Goal: Task Accomplishment & Management: Complete application form

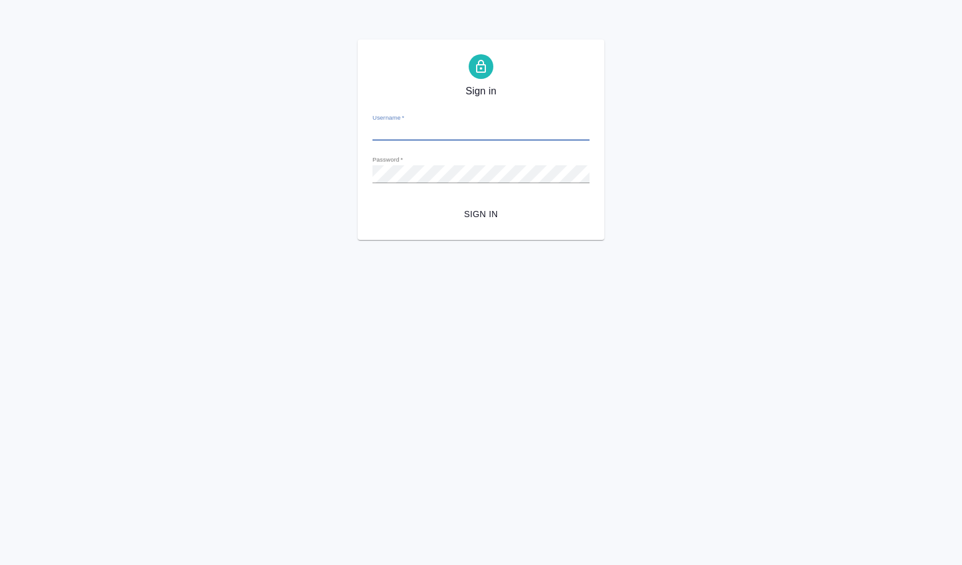
type input "a.volkova@awatera.com"
click at [496, 215] on span "Sign in" at bounding box center [480, 214] width 197 height 15
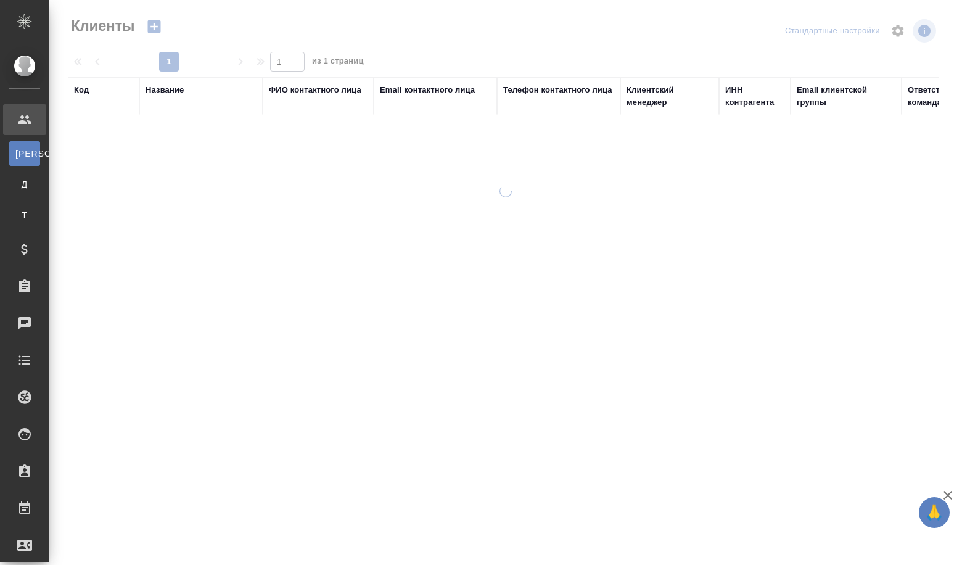
select select "RU"
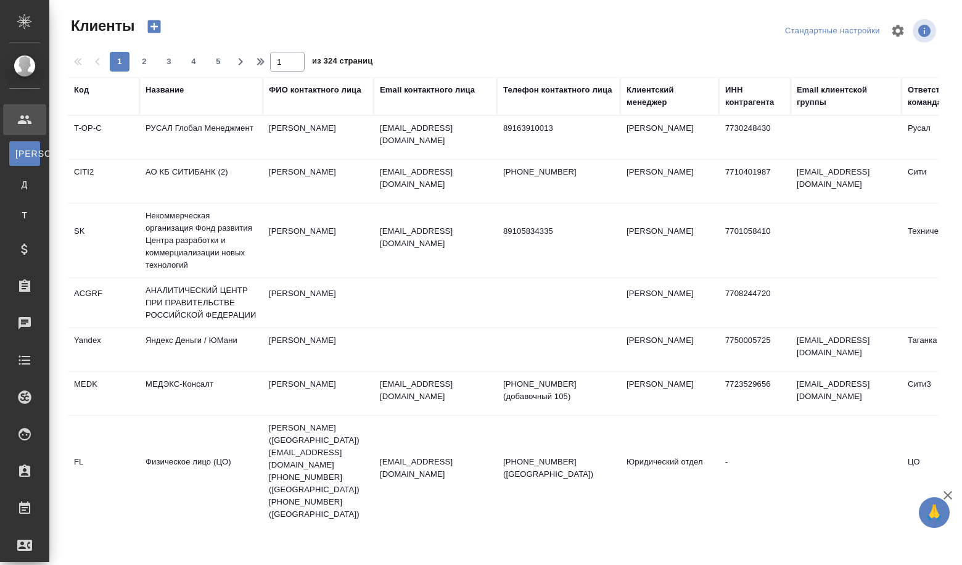
click at [173, 92] on div "Название" at bounding box center [165, 90] width 38 height 12
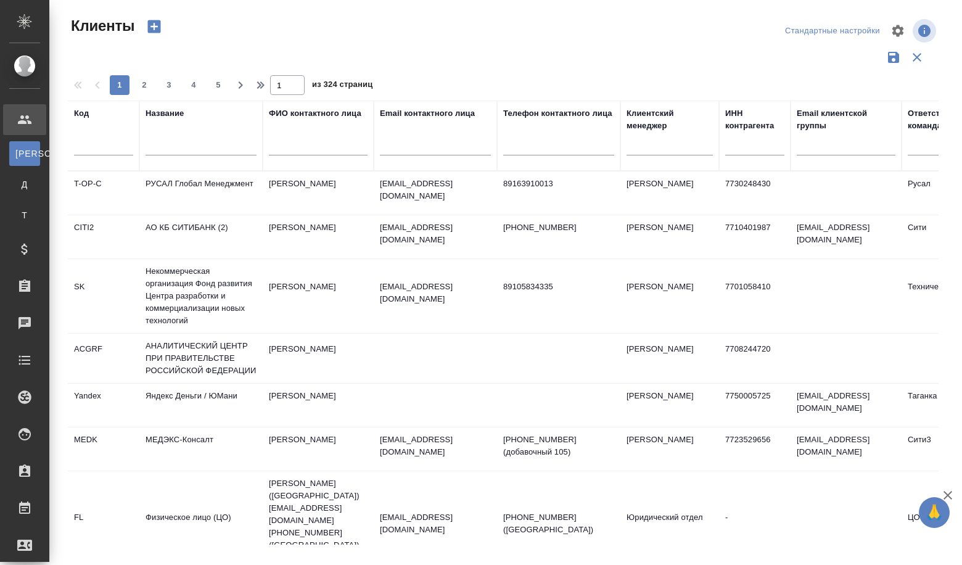
click at [182, 141] on input "text" at bounding box center [201, 147] width 111 height 15
paste input "«Росатом [GEOGRAPHIC_DATA] и [GEOGRAPHIC_DATA]»"
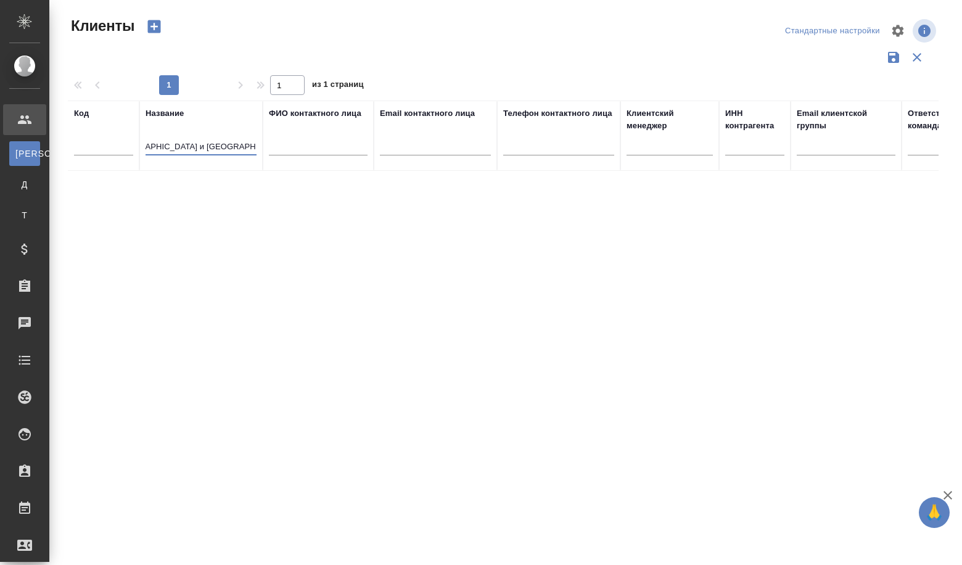
type input "«Росатом [GEOGRAPHIC_DATA] и [GEOGRAPHIC_DATA]»"
click at [152, 33] on icon "button" at bounding box center [154, 26] width 17 height 17
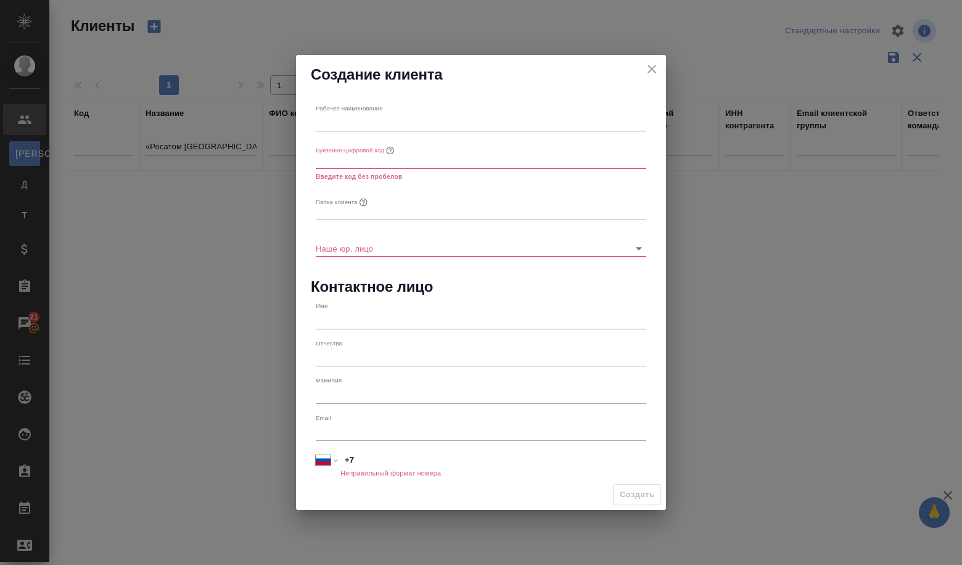
click at [376, 120] on input "text" at bounding box center [481, 122] width 331 height 17
paste input "«Росатом [GEOGRAPHIC_DATA] и [GEOGRAPHIC_DATA]»"
type input "«Росатом [GEOGRAPHIC_DATA] и [GEOGRAPHIC_DATA]»"
click at [345, 162] on input "text" at bounding box center [481, 159] width 331 height 17
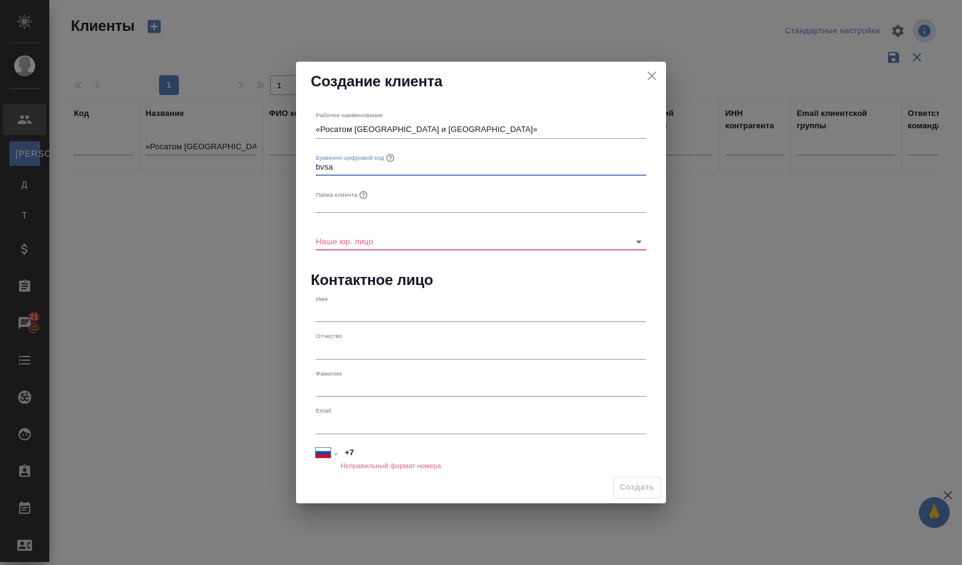
type input "bvsa"
click at [340, 201] on input "text" at bounding box center [481, 203] width 331 height 17
type input "Ь"
type input "<"
type input "БВСА"
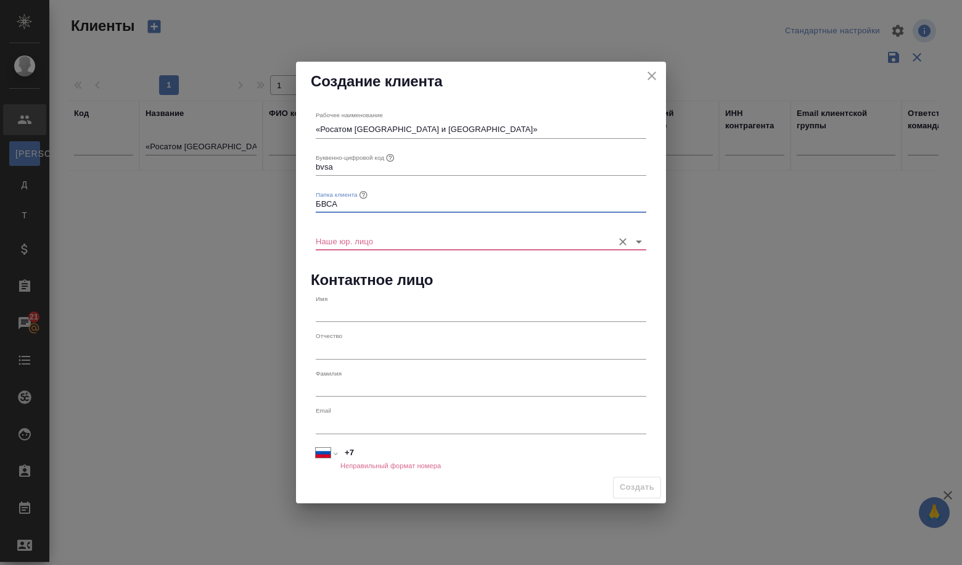
click at [353, 249] on input "Наше юр. лицо" at bounding box center [461, 240] width 291 height 17
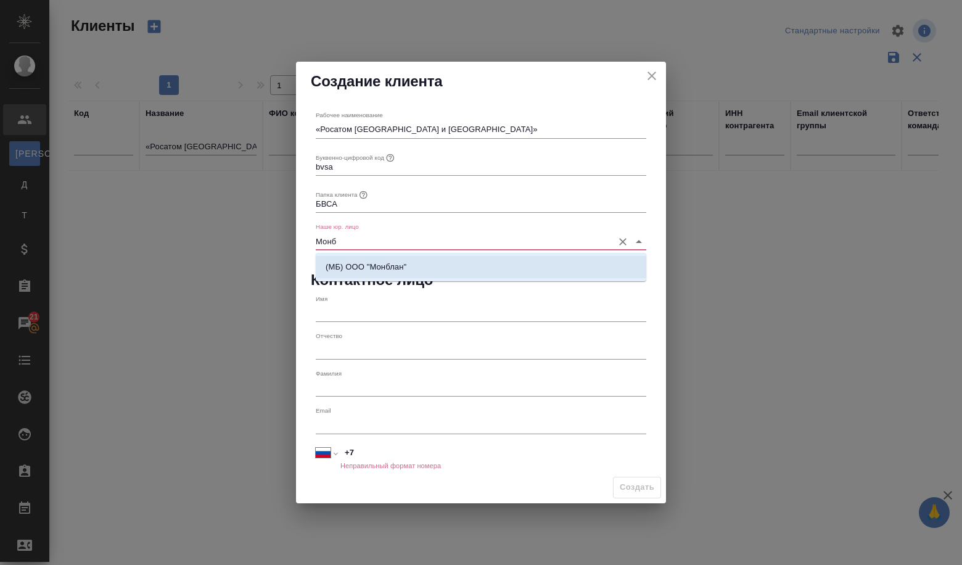
click at [353, 268] on p "(МБ) ООО "Монблан"" at bounding box center [366, 267] width 81 height 12
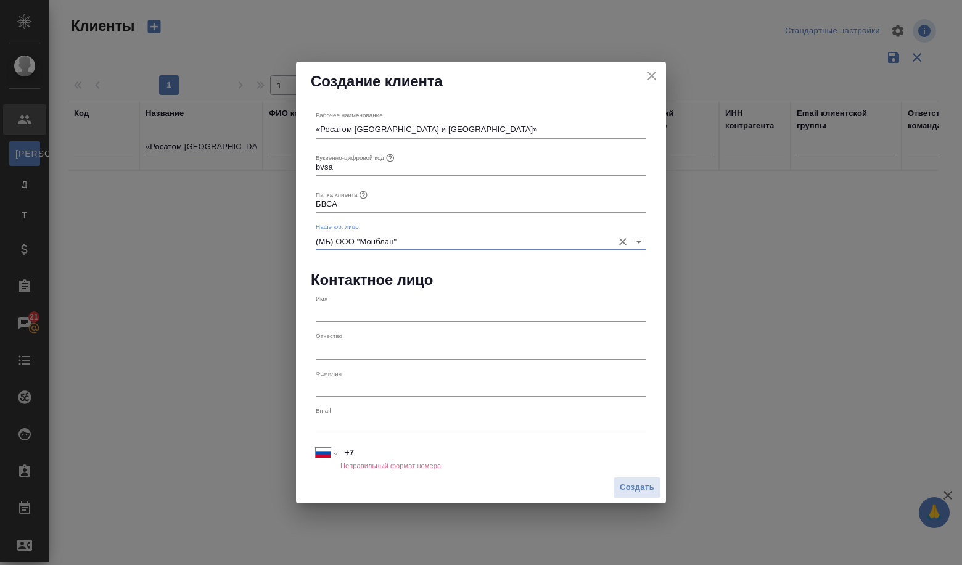
type input "(МБ) ООО "Монблан""
click at [345, 303] on div "Имя" at bounding box center [481, 308] width 331 height 27
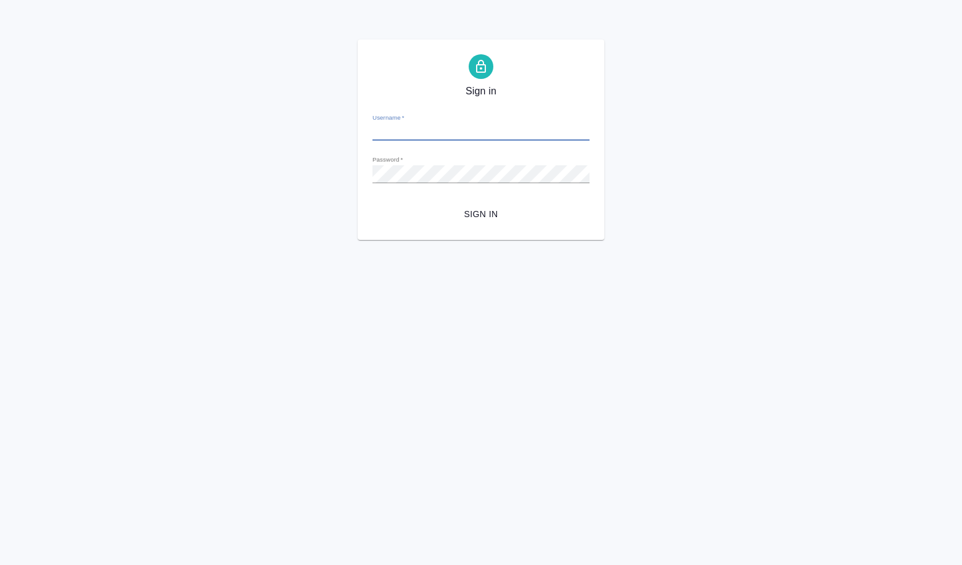
type input "a.volkova@awatera.com"
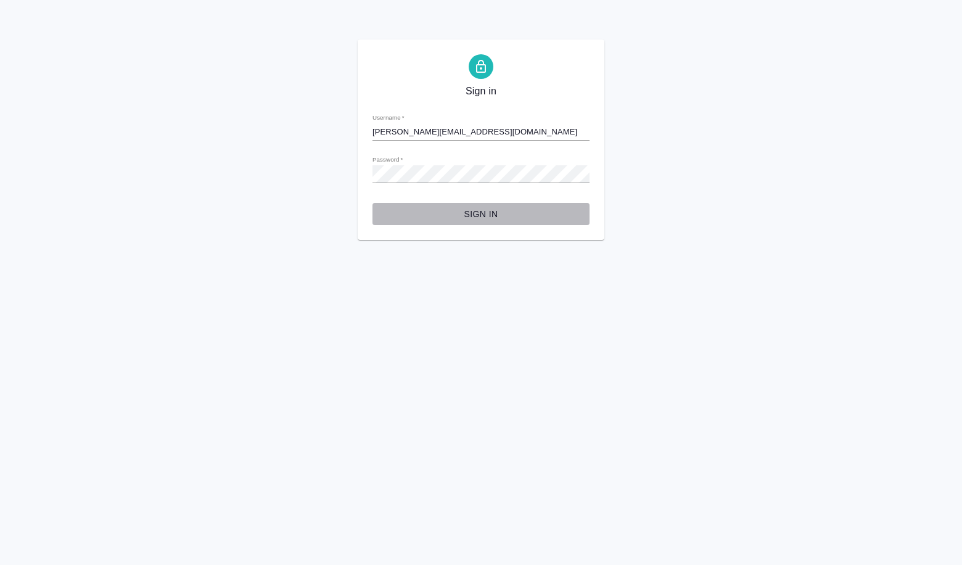
click at [503, 220] on span "Sign in" at bounding box center [480, 214] width 197 height 15
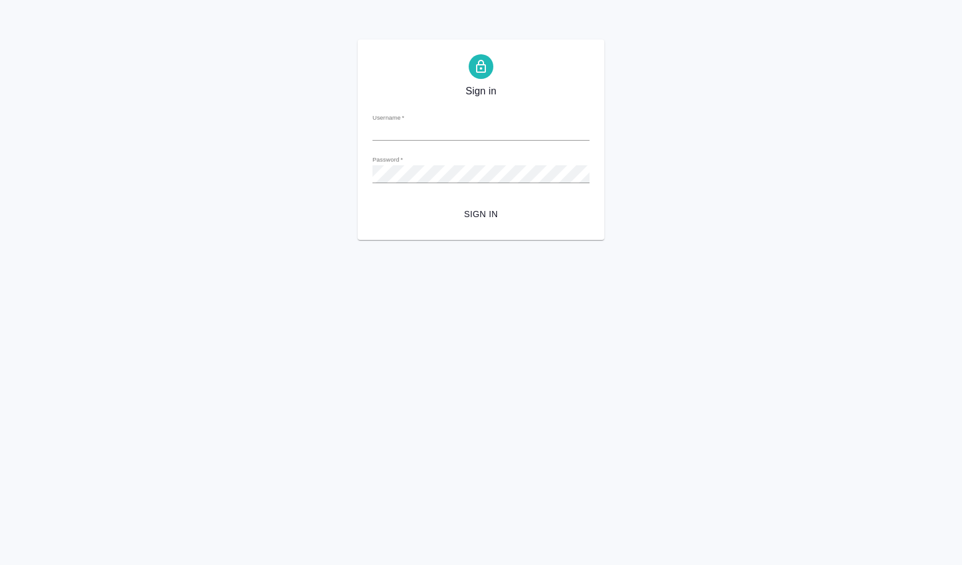
type input "[PERSON_NAME][EMAIL_ADDRESS][DOMAIN_NAME]"
click at [482, 206] on button "Sign in" at bounding box center [480, 214] width 217 height 23
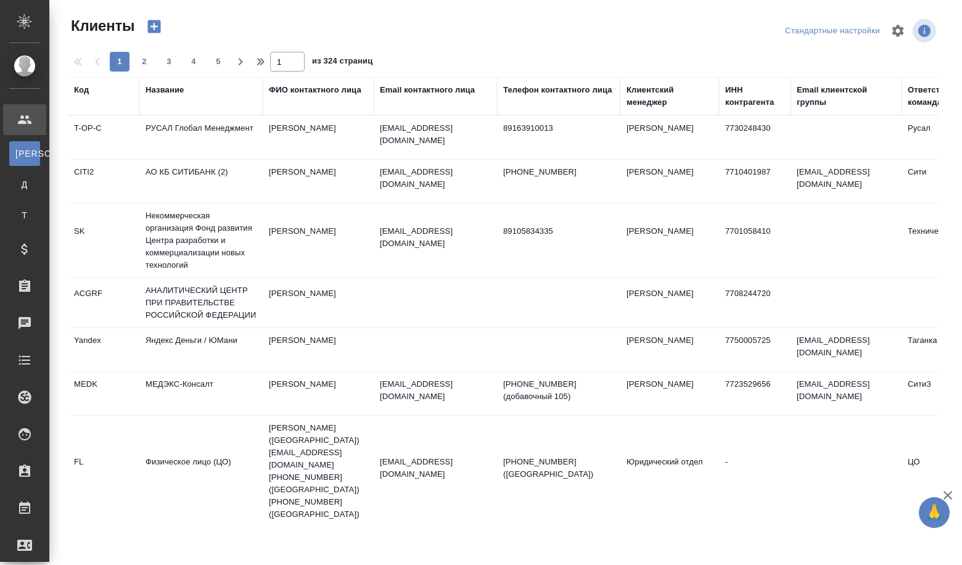
select select "RU"
click at [199, 99] on div "Название" at bounding box center [201, 96] width 111 height 25
click at [187, 109] on th "Название" at bounding box center [200, 96] width 123 height 38
click at [162, 86] on div "Название" at bounding box center [165, 90] width 38 height 12
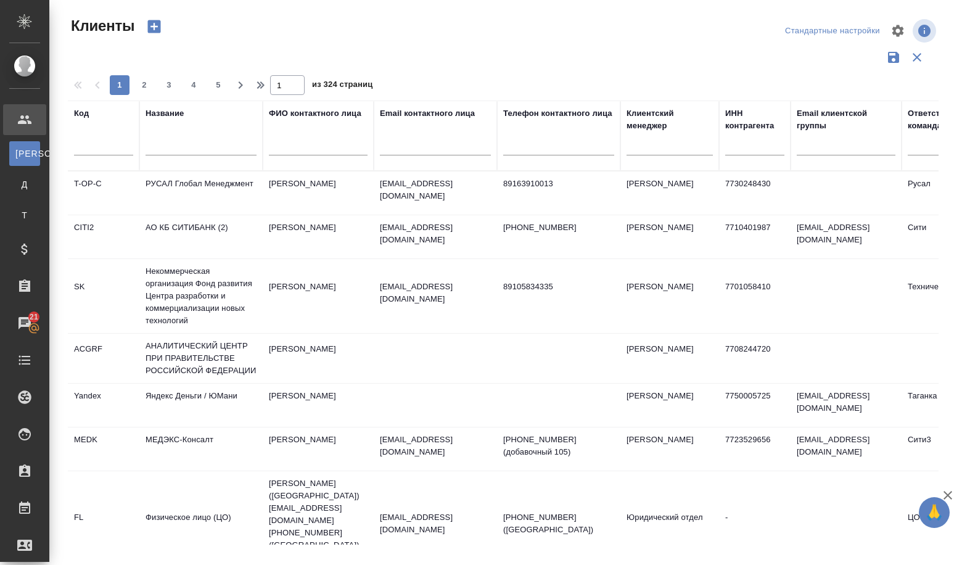
click at [161, 141] on input "text" at bounding box center [201, 147] width 111 height 15
paste input "«Росатом [GEOGRAPHIC_DATA] и [GEOGRAPHIC_DATA]»"
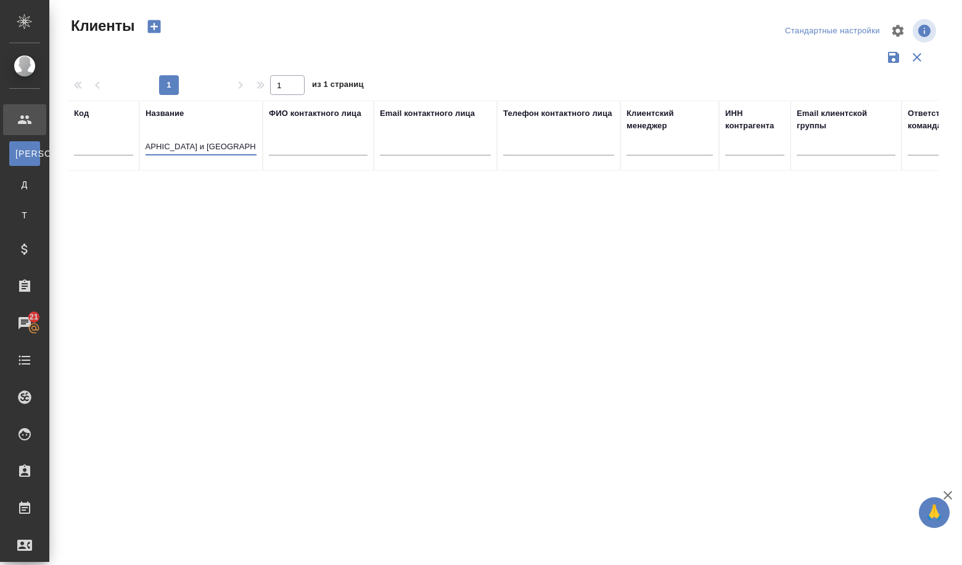
type input "«Росатом [GEOGRAPHIC_DATA] и [GEOGRAPHIC_DATA]»"
click at [147, 24] on icon "button" at bounding box center [154, 26] width 17 height 17
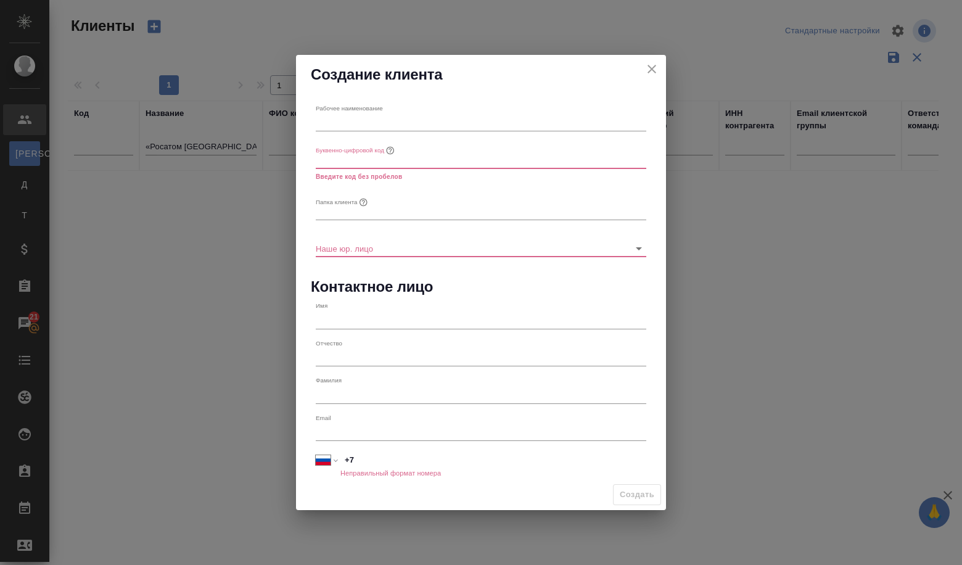
click at [337, 112] on div "Рабочее наименование" at bounding box center [481, 117] width 331 height 27
click at [339, 129] on input "text" at bounding box center [481, 122] width 331 height 17
paste input "«Росатом [GEOGRAPHIC_DATA] и [GEOGRAPHIC_DATA]»"
type input "«Росатом [GEOGRAPHIC_DATA] и [GEOGRAPHIC_DATA]»"
click at [340, 166] on input "text" at bounding box center [481, 159] width 331 height 17
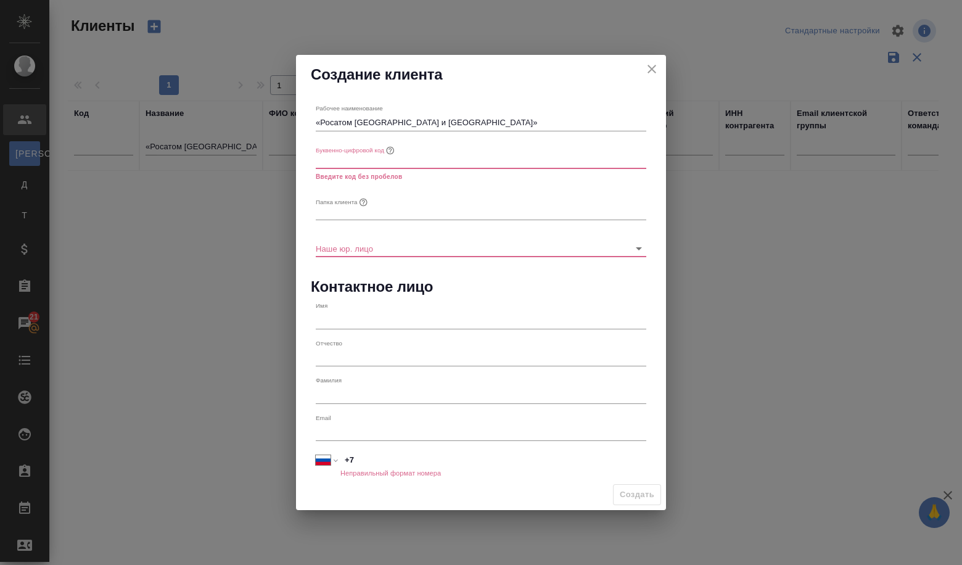
type input "<"
type input "и"
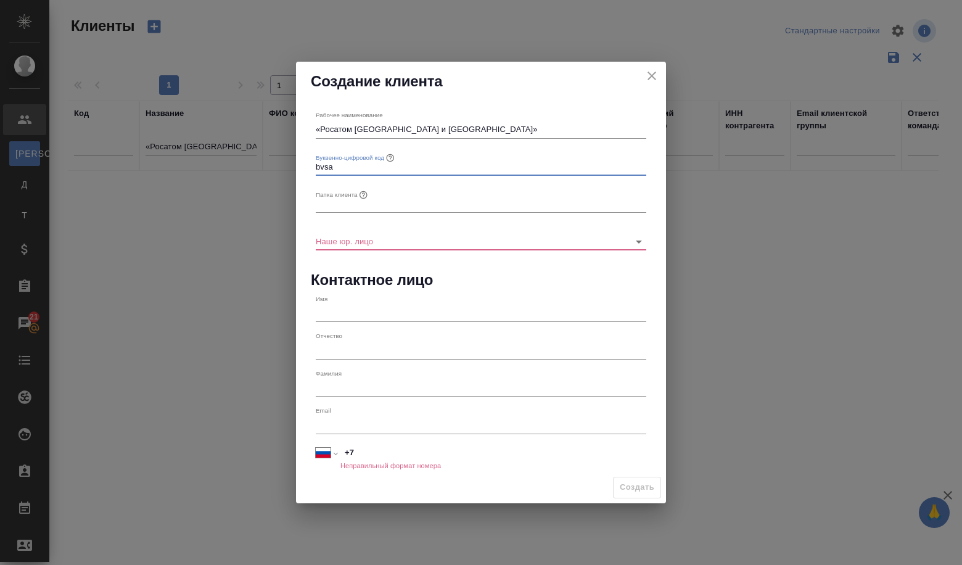
type input "bvsa"
click at [342, 204] on input "text" at bounding box center [481, 203] width 331 height 17
type input "<"
type input "Б"
type input "Росатом БВ И СА"
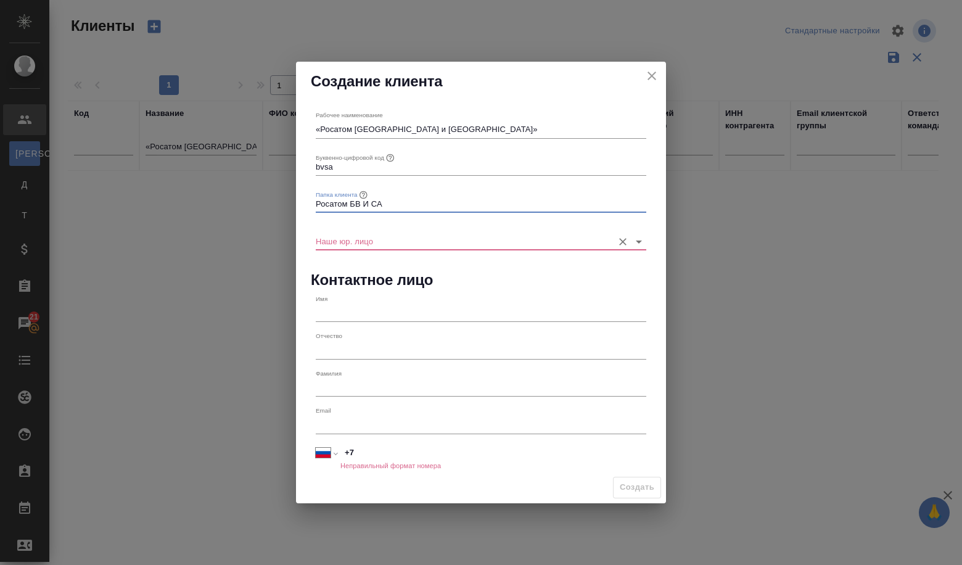
click at [343, 242] on input "Наше юр. лицо" at bounding box center [461, 240] width 291 height 17
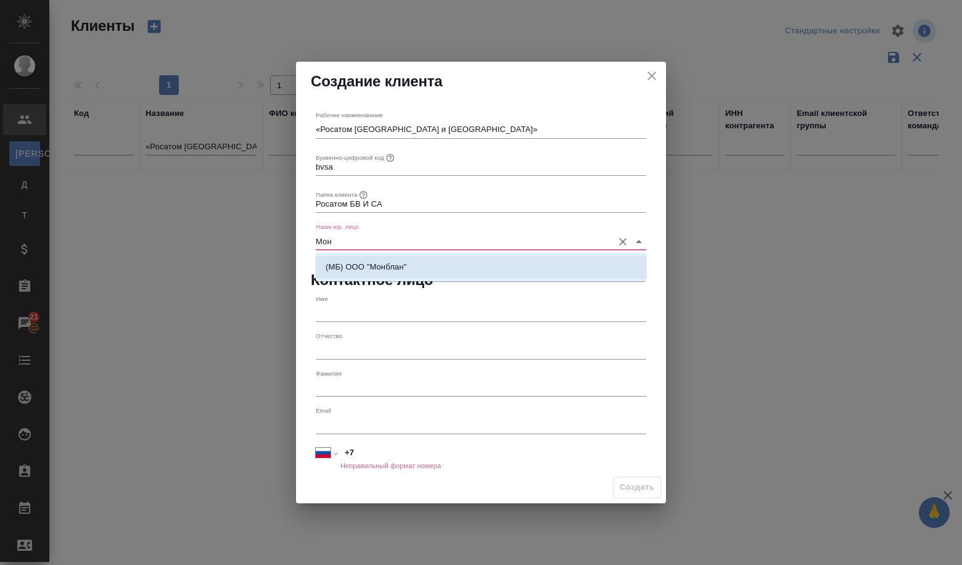
click at [348, 270] on p "(МБ) ООО "Монблан"" at bounding box center [366, 267] width 81 height 12
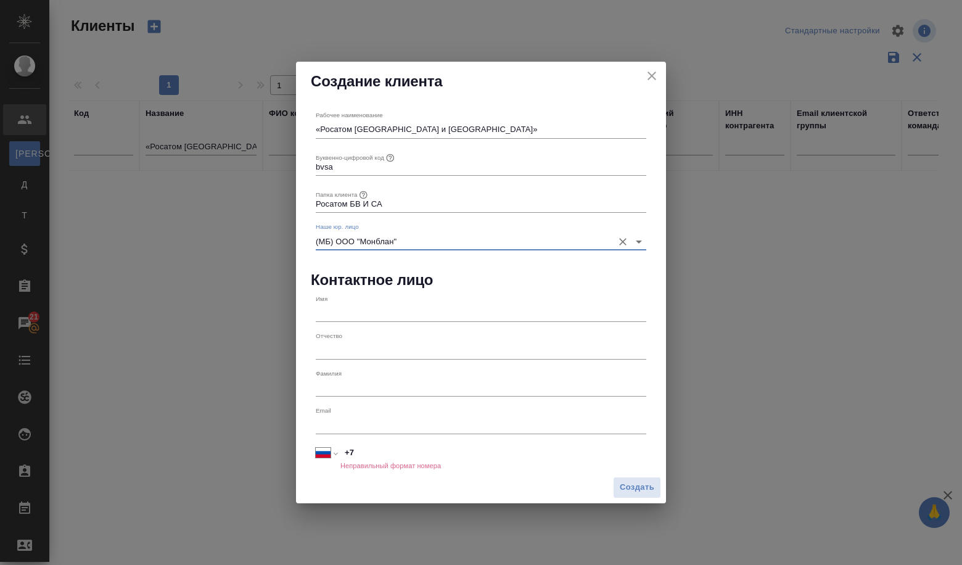
type input "(МБ) ООО "Монблан""
click at [358, 309] on input "text" at bounding box center [481, 313] width 331 height 17
paste input "Рябчиков Р.В."
type input "Рябчиков Р.В."
click at [363, 439] on div "Международный Австралия Австрия Азербайджан Албания Алжир Американское Самоа Ан…" at bounding box center [481, 453] width 340 height 28
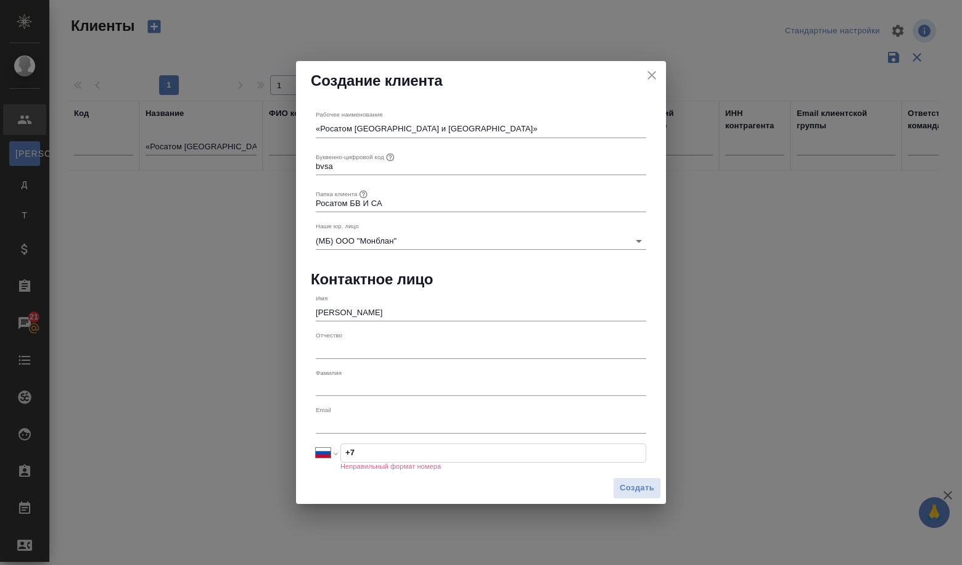
click at [363, 451] on input "+7" at bounding box center [493, 453] width 305 height 18
type input "+7"
drag, startPoint x: 358, startPoint y: 453, endPoint x: 346, endPoint y: 456, distance: 12.6
click at [346, 456] on input "+7" at bounding box center [493, 453] width 305 height 18
select select "ZZ"
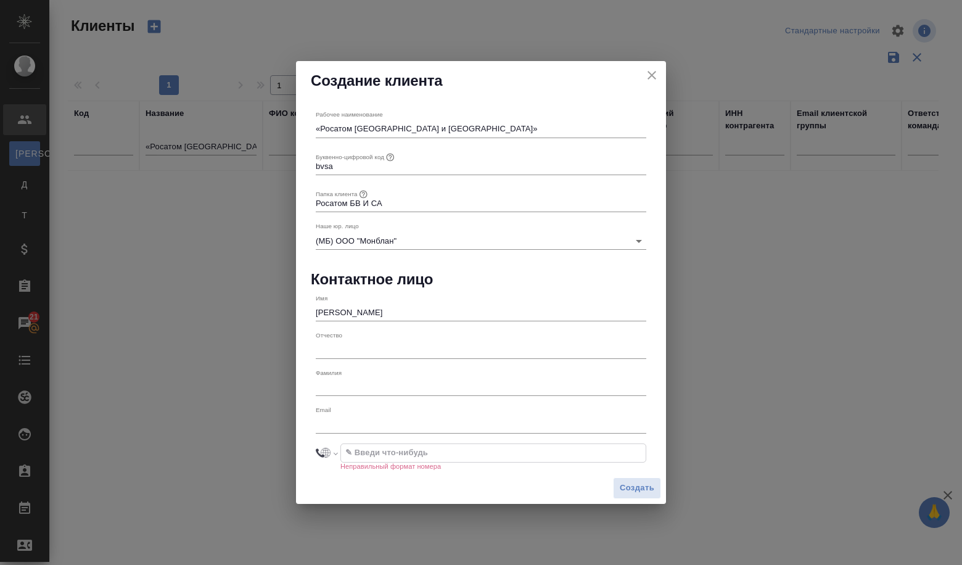
paste input "+971 52 301 5017"
select select "AE"
type input "+971 52 301 5017"
click at [635, 491] on span "Создать" at bounding box center [637, 488] width 35 height 14
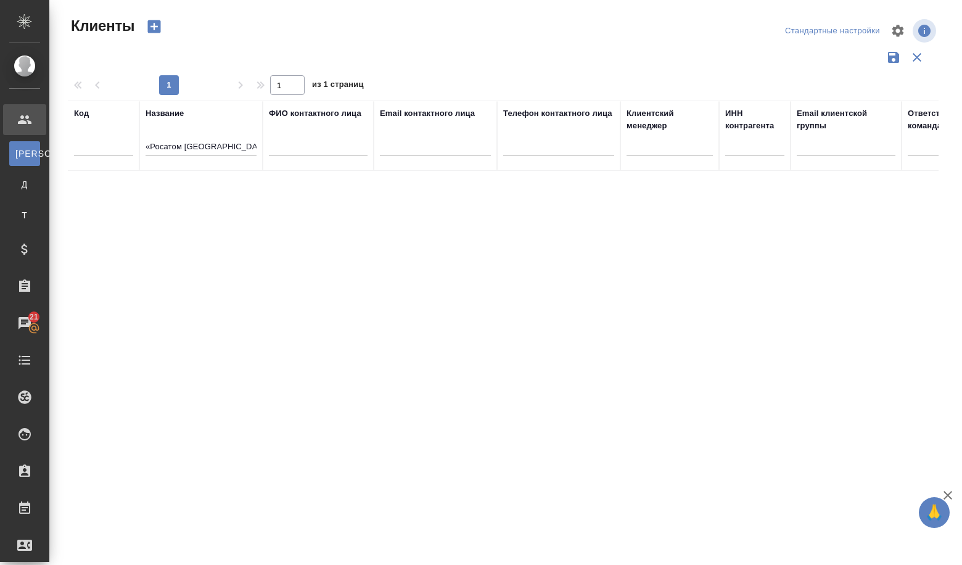
select select "RU"
type input "+7"
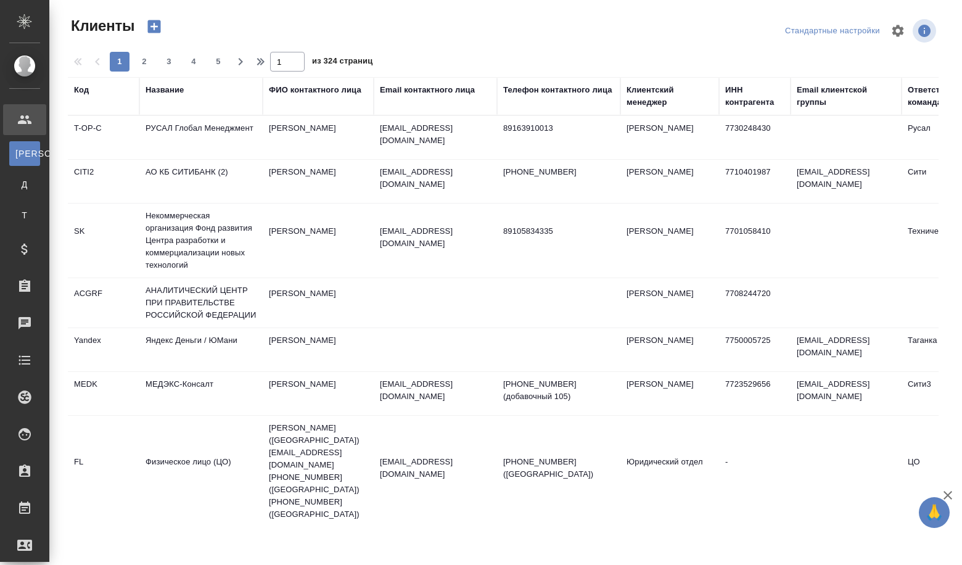
select select "RU"
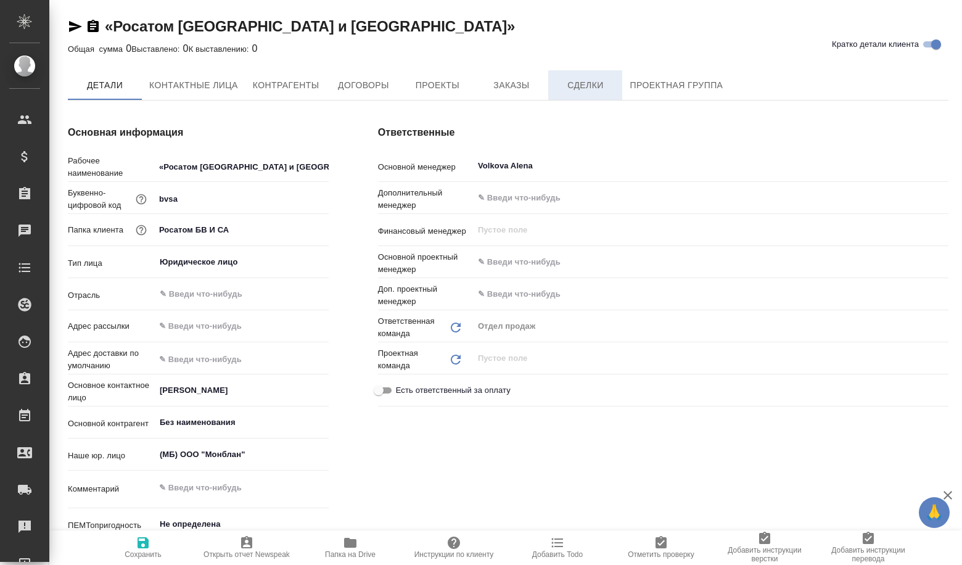
type textarea "x"
click at [586, 91] on span "Сделки" at bounding box center [585, 85] width 59 height 15
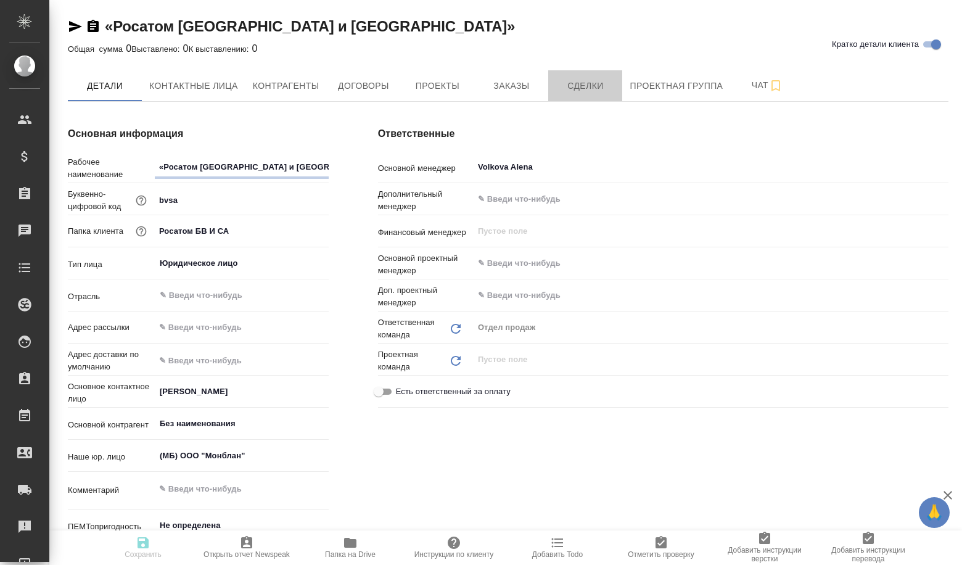
type textarea "x"
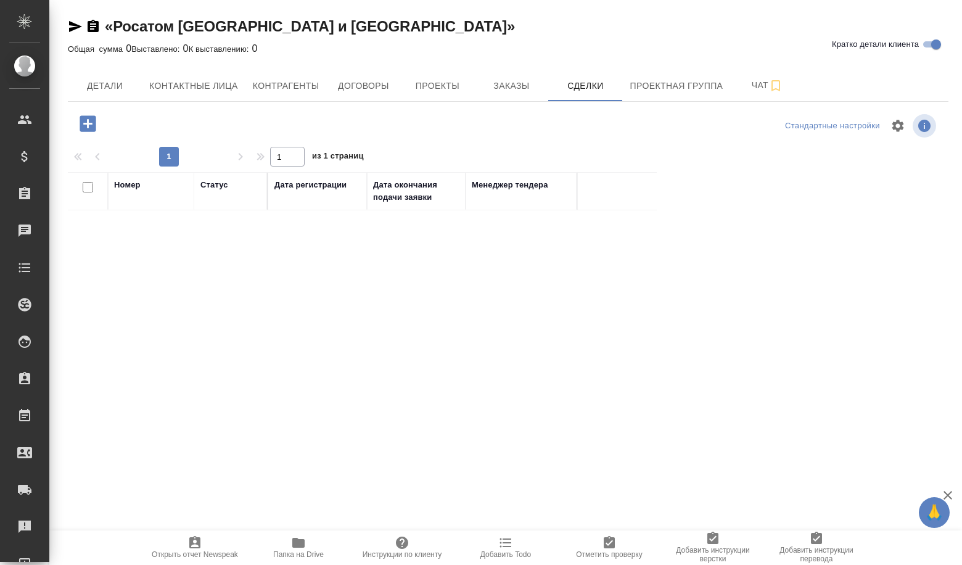
click at [94, 121] on icon "button" at bounding box center [88, 123] width 16 height 16
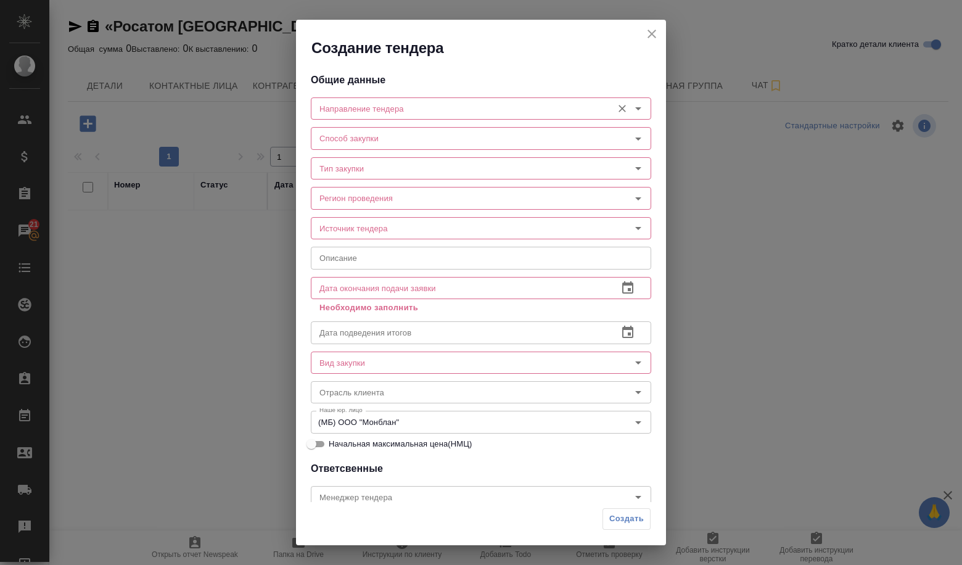
click at [334, 109] on input "Направление тендера" at bounding box center [460, 108] width 292 height 15
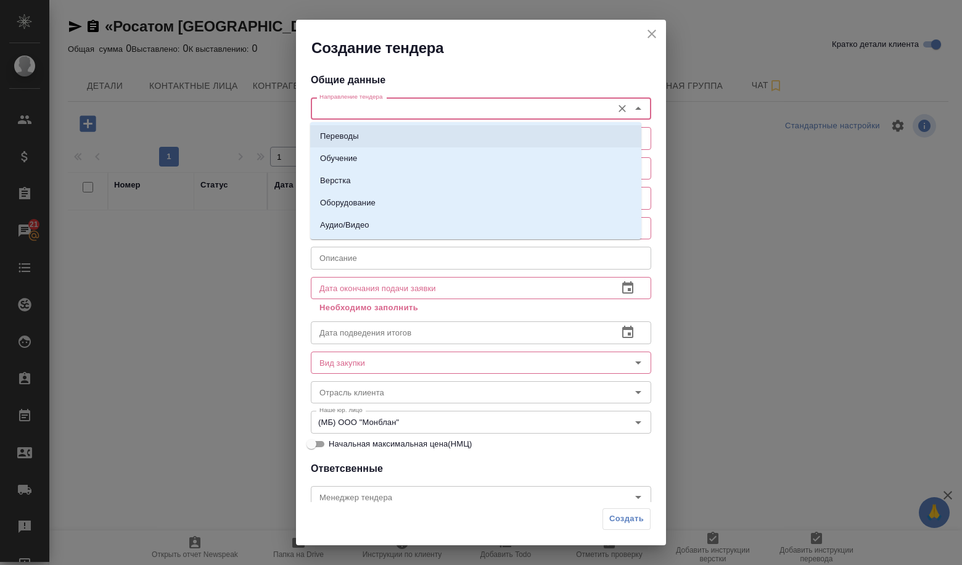
click at [342, 131] on p "Переводы" at bounding box center [339, 136] width 39 height 12
type input "Переводы"
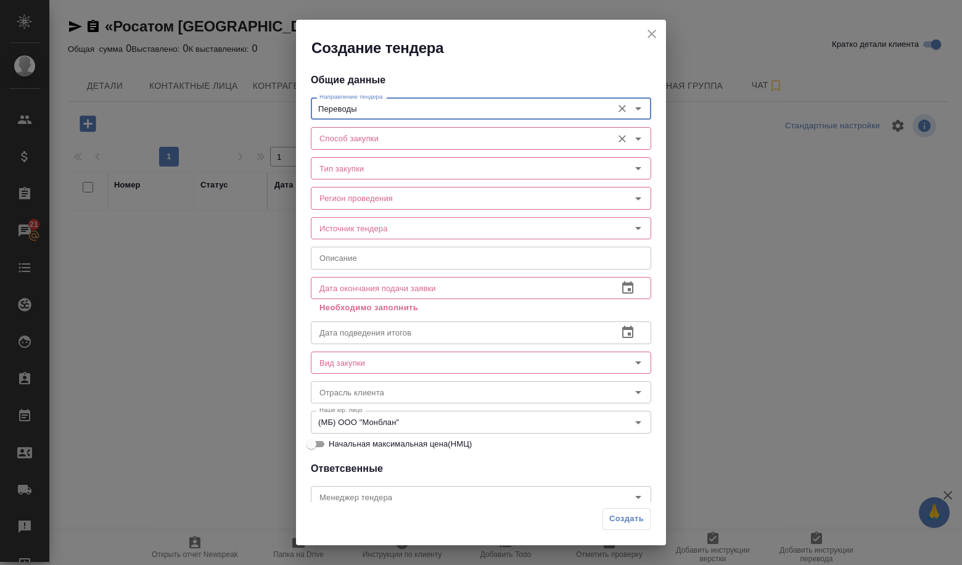
click at [344, 141] on input "Способ закупки" at bounding box center [460, 138] width 292 height 15
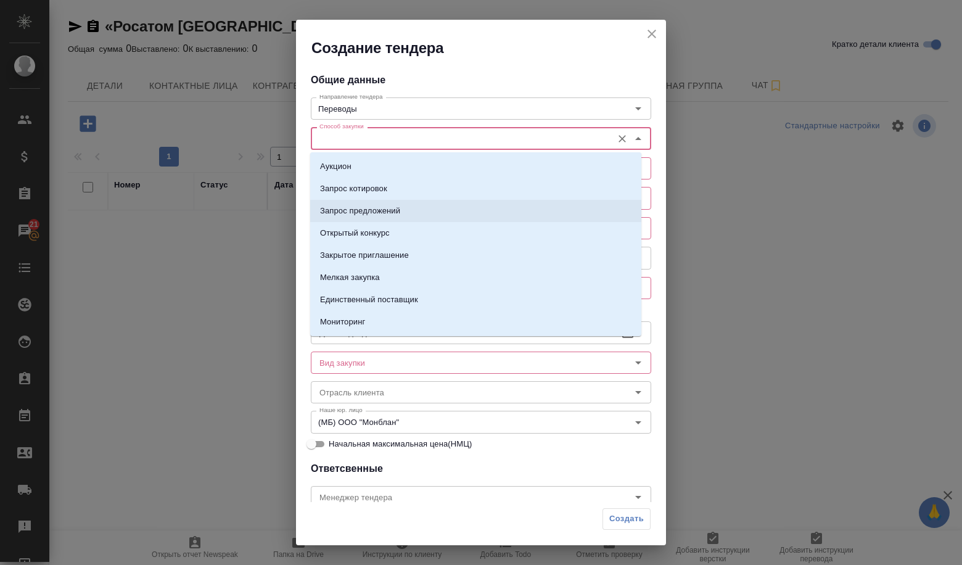
click at [374, 216] on p "Запрос предложений" at bounding box center [360, 211] width 80 height 12
type input "Запрос предложений"
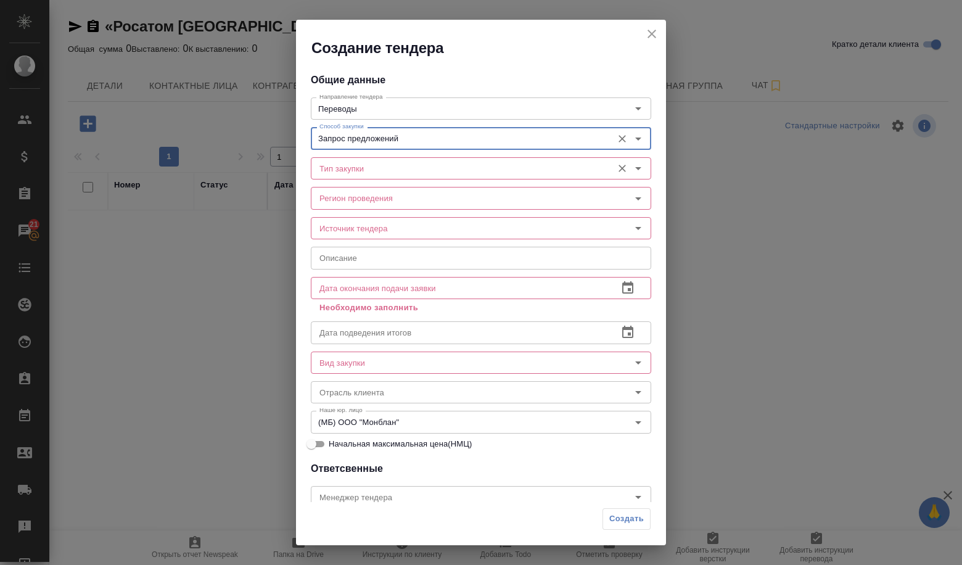
click at [380, 166] on input "Тип закупки" at bounding box center [460, 168] width 292 height 15
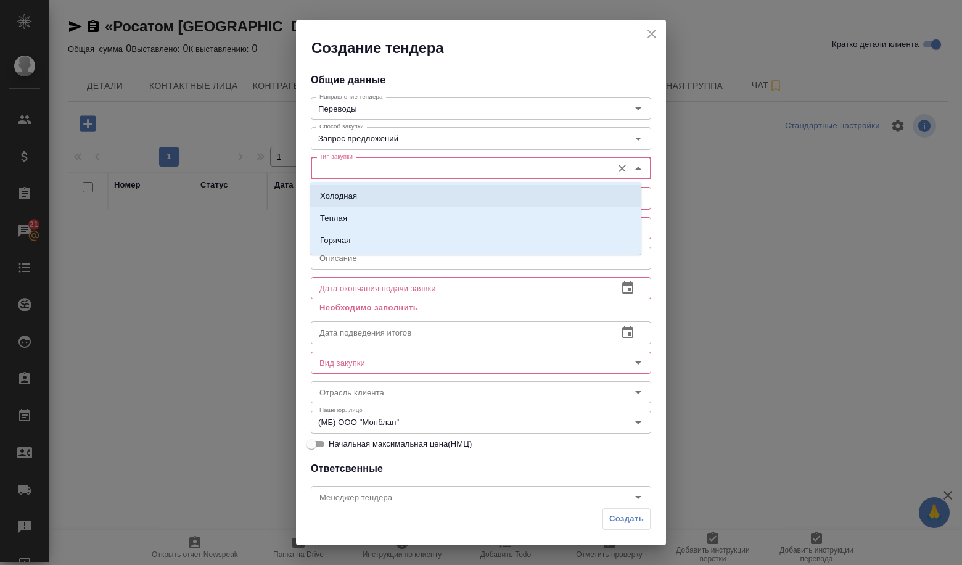
click at [371, 193] on li "Холодная" at bounding box center [475, 196] width 331 height 22
type input "Холодная"
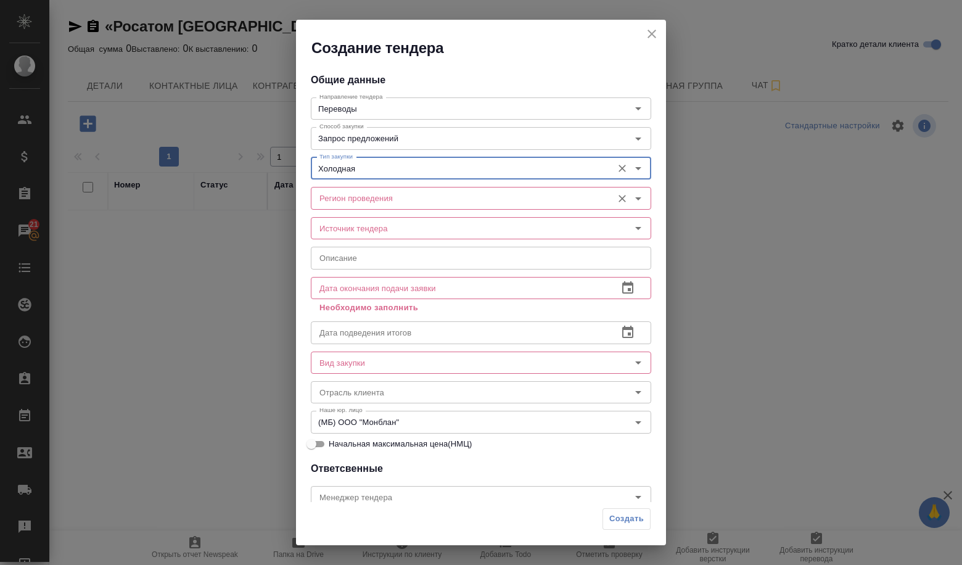
click at [371, 197] on input "Регион проведения" at bounding box center [460, 198] width 292 height 15
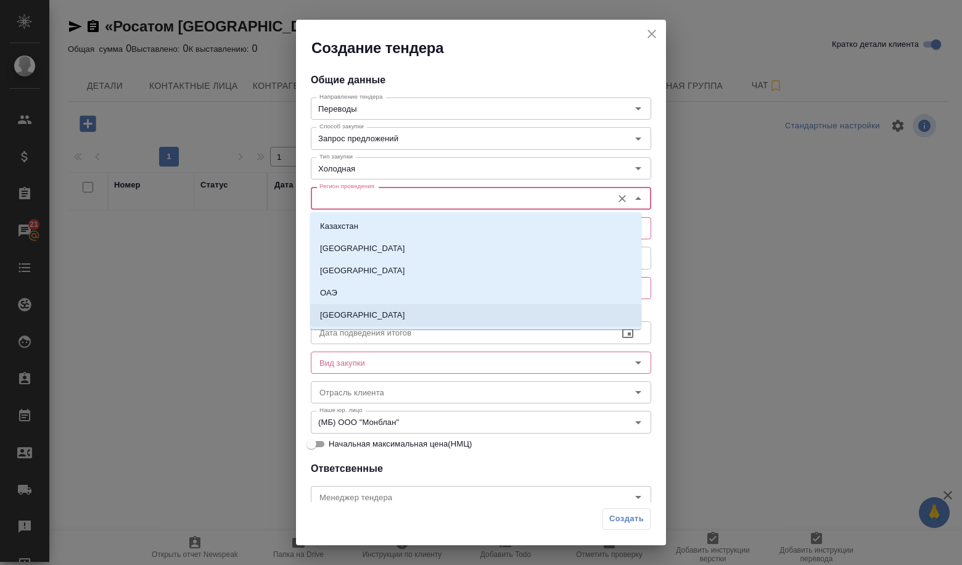
click at [361, 315] on li "[GEOGRAPHIC_DATA]" at bounding box center [475, 315] width 331 height 22
type input "[GEOGRAPHIC_DATA]"
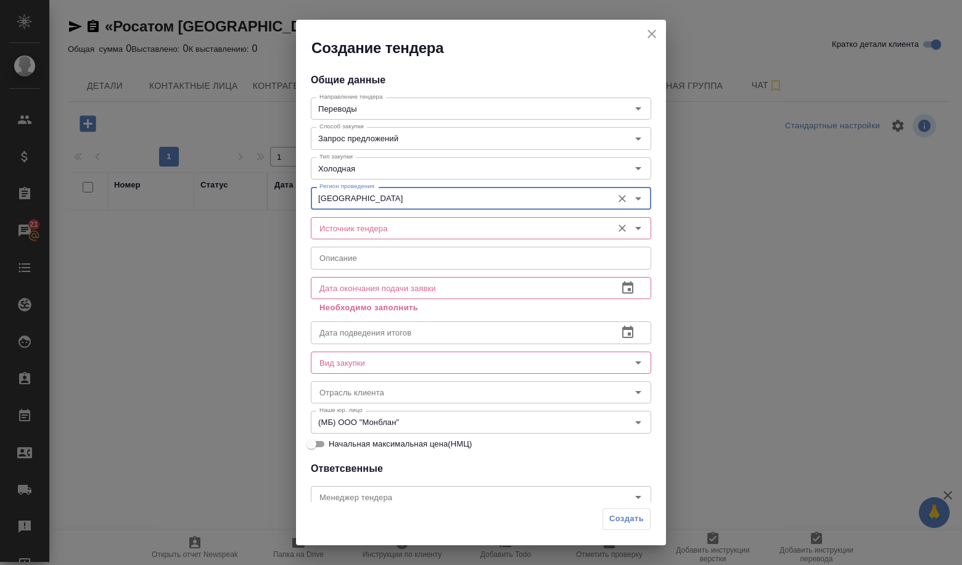
click at [360, 228] on input "Источник тендера" at bounding box center [460, 228] width 292 height 15
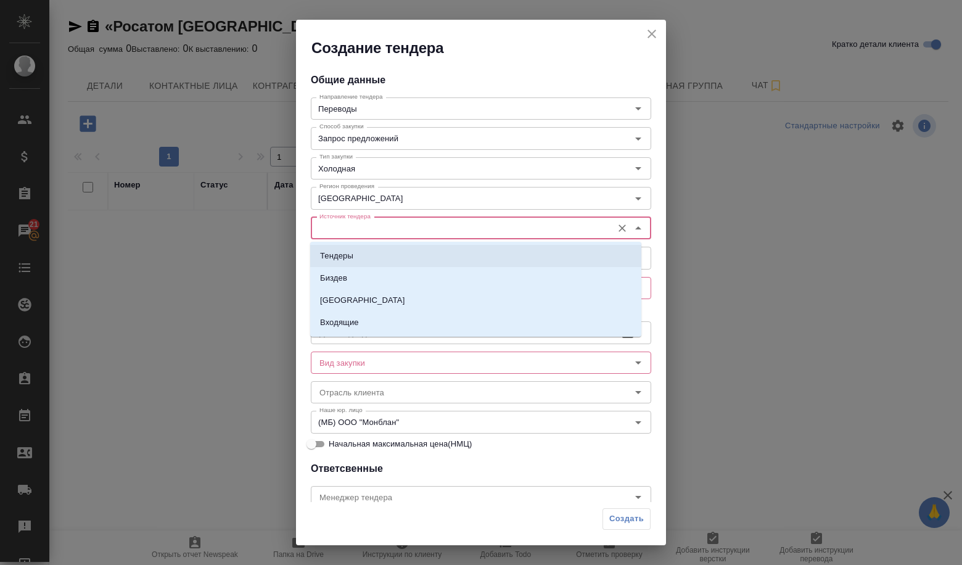
click at [359, 256] on li "Тендеры" at bounding box center [475, 256] width 331 height 22
type input "Тендеры"
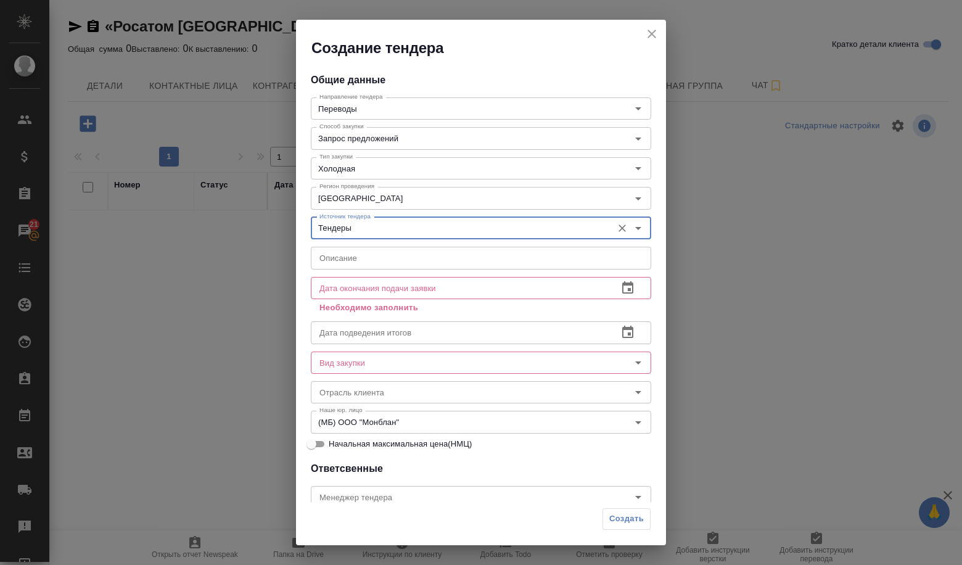
click at [359, 263] on input "text" at bounding box center [481, 258] width 340 height 22
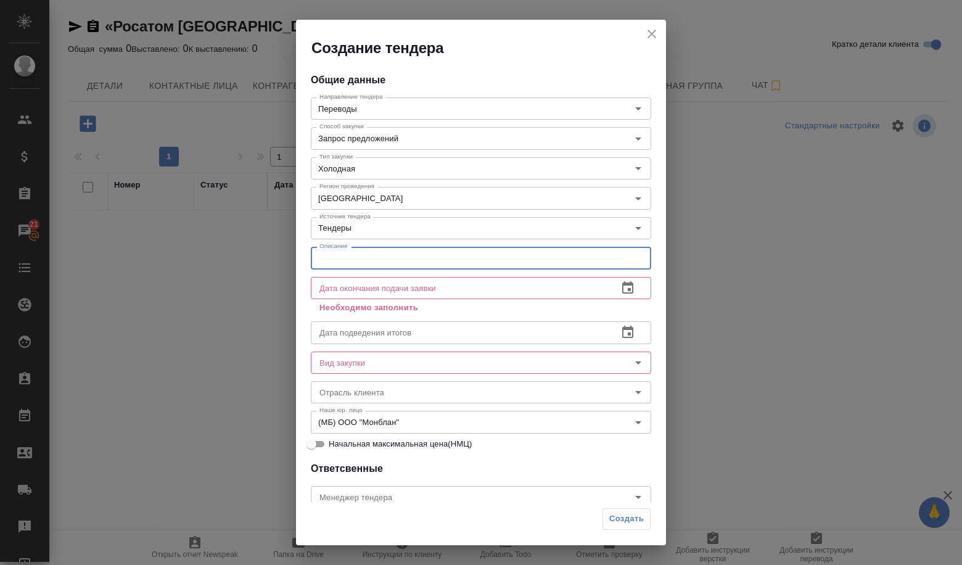
type input "м"
paste input "Северная Африка» планирует проведение закупки для организации языкового перевод…"
drag, startPoint x: 405, startPoint y: 262, endPoint x: 289, endPoint y: 275, distance: 116.0
click at [289, 275] on div "Создание тендера Общие данные Направление тендера Переводы Направление тендера …" at bounding box center [481, 282] width 962 height 565
click at [437, 258] on input "Северная Африка» планирует проведение закупки для организации языкового перевод…" at bounding box center [481, 258] width 340 height 22
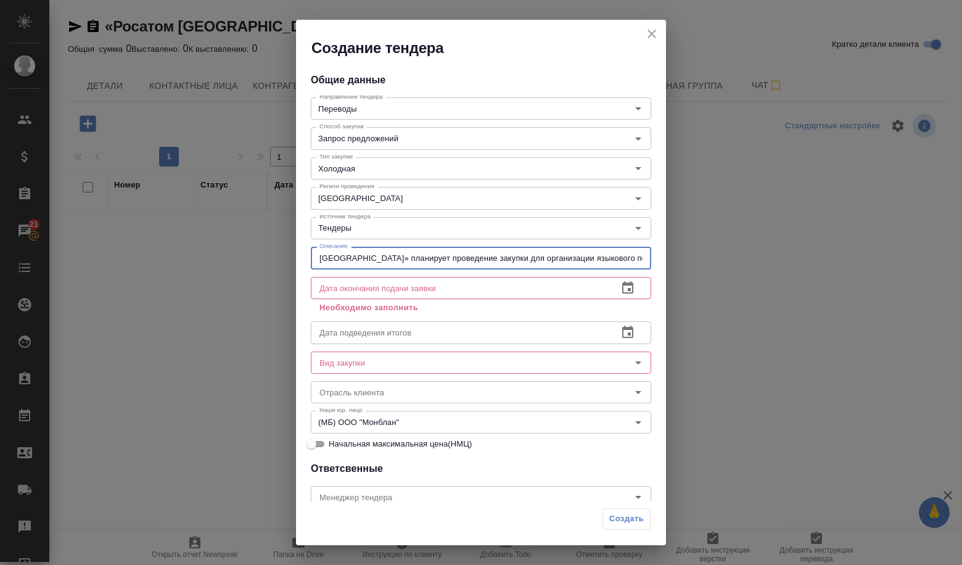
drag, startPoint x: 441, startPoint y: 258, endPoint x: 315, endPoint y: 261, distance: 125.8
click at [315, 261] on input "Северная Африка» планирует проведение закупки для организации языкового перевод…" at bounding box center [481, 258] width 340 height 22
type input "Проведение закупки для организации языкового перевода и сопутствующих услуг в р…"
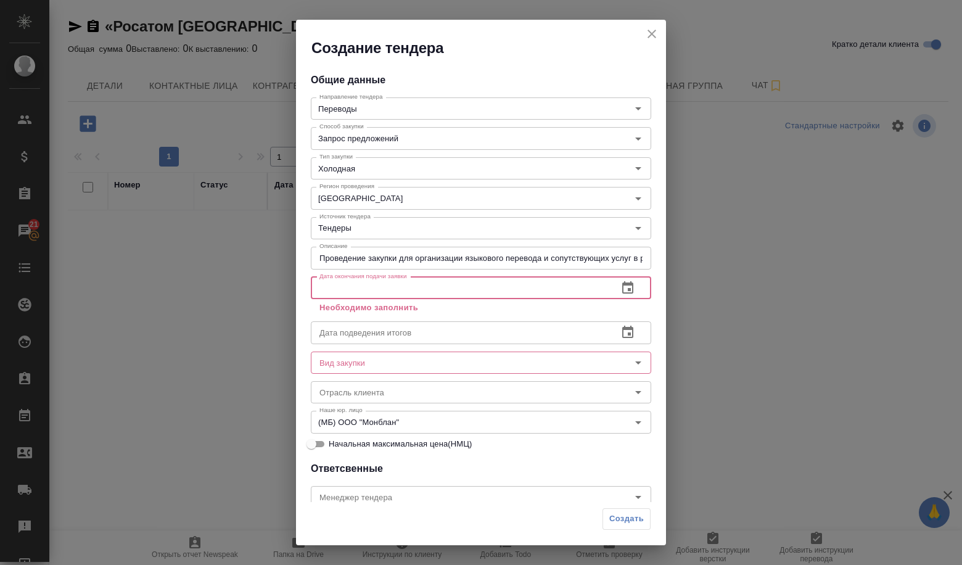
click at [366, 284] on input "text" at bounding box center [459, 288] width 297 height 22
click at [613, 286] on button "button" at bounding box center [628, 288] width 30 height 30
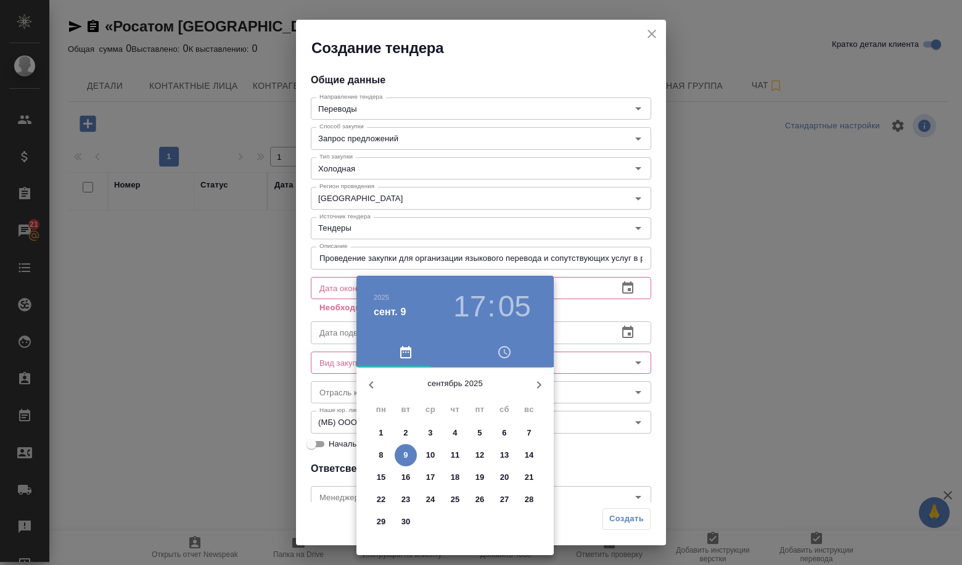
click at [401, 483] on button "16" at bounding box center [406, 477] width 22 height 22
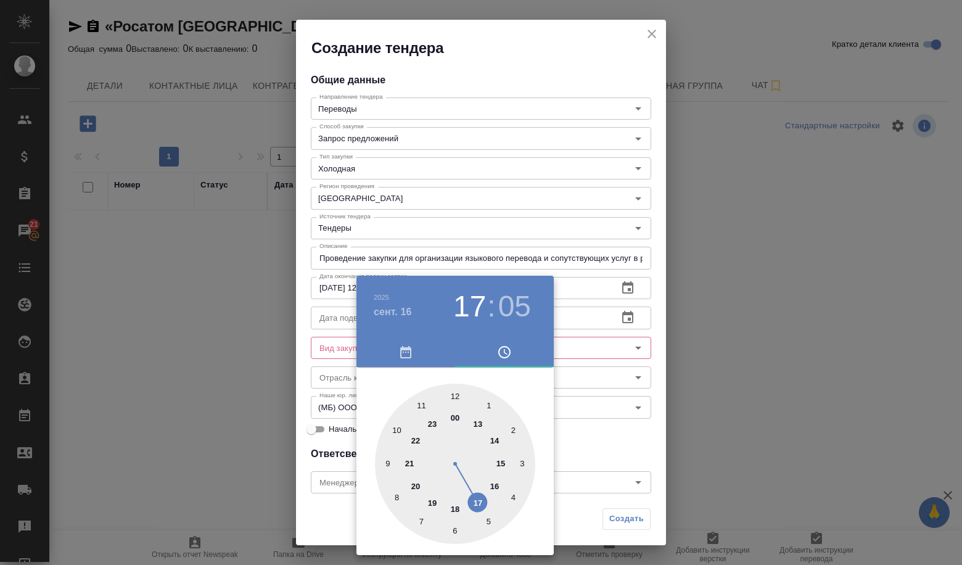
click at [454, 393] on div at bounding box center [455, 464] width 160 height 160
click at [459, 395] on div at bounding box center [455, 464] width 160 height 160
type input "[DATE] 12:00"
click at [456, 395] on div at bounding box center [455, 464] width 160 height 160
click at [570, 401] on div at bounding box center [481, 282] width 962 height 565
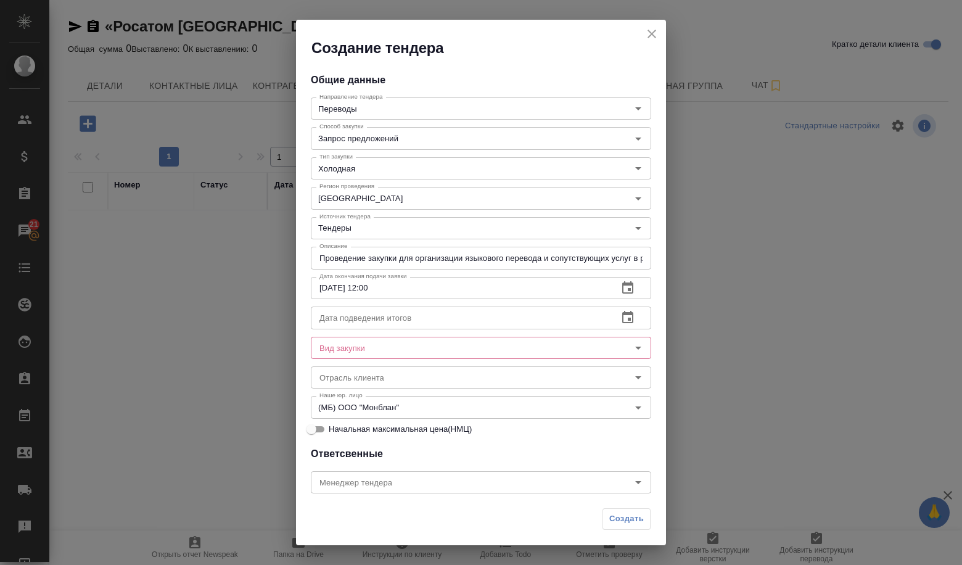
click at [442, 314] on input "text" at bounding box center [459, 317] width 297 height 22
click at [622, 316] on icon "button" at bounding box center [627, 317] width 11 height 12
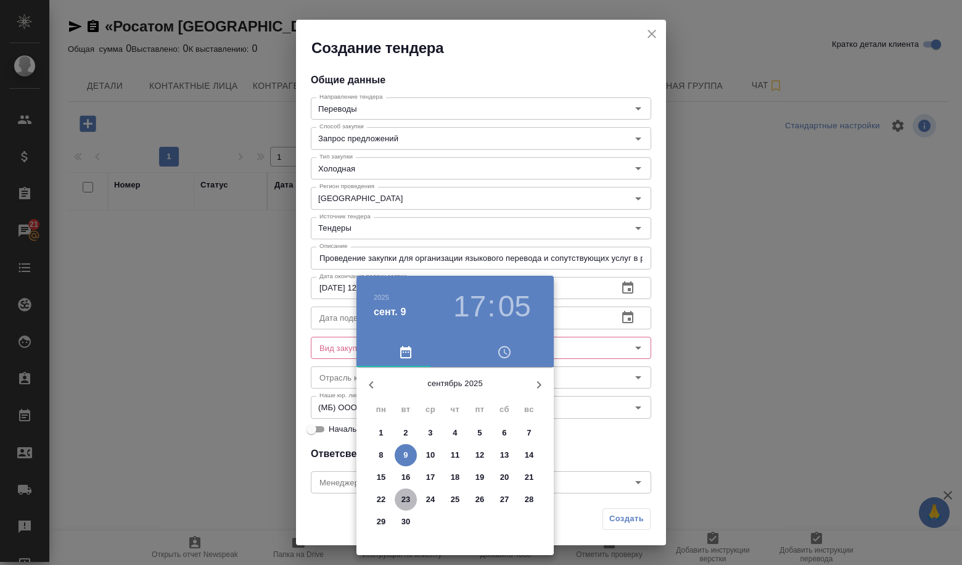
click at [395, 498] on span "23" at bounding box center [406, 499] width 22 height 12
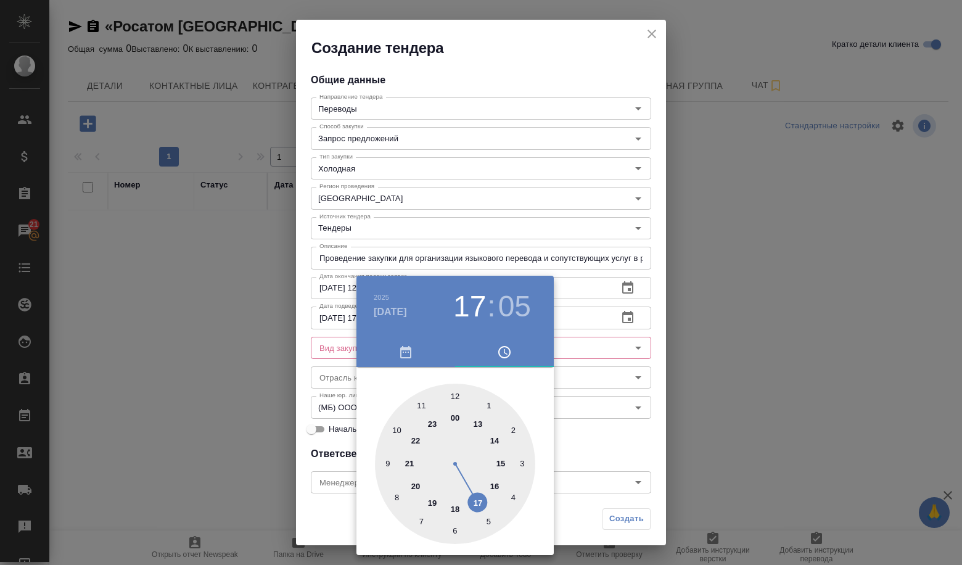
click at [450, 395] on div at bounding box center [455, 464] width 160 height 160
click at [455, 397] on div at bounding box center [455, 464] width 160 height 160
type input "[DATE] 12:00"
click at [582, 407] on div at bounding box center [481, 282] width 962 height 565
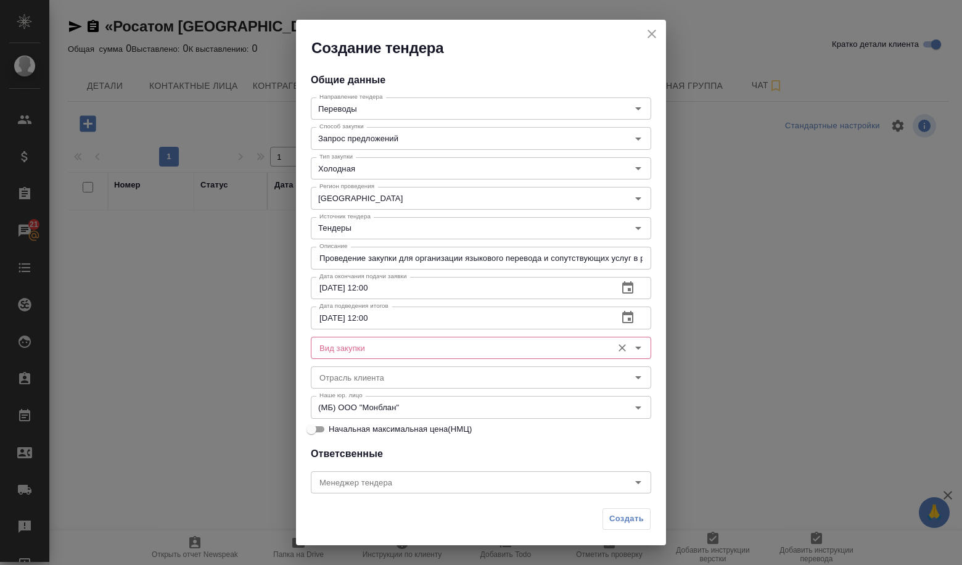
click at [411, 358] on div "Вид закупки" at bounding box center [481, 348] width 340 height 22
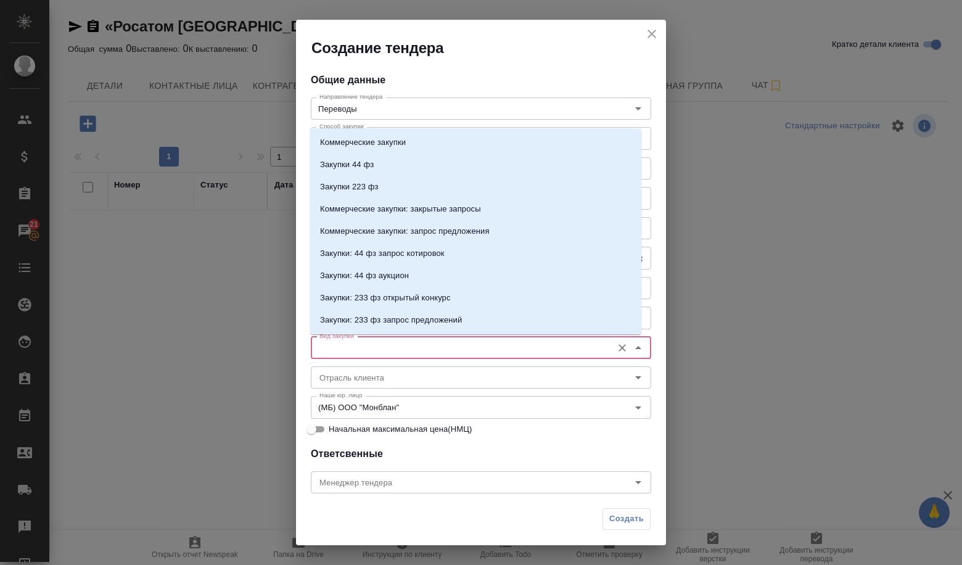
click at [411, 350] on input "Вид закупки" at bounding box center [460, 347] width 292 height 15
click at [370, 138] on p "Коммерческие закупки" at bounding box center [363, 142] width 86 height 12
type input "Коммерческие закупки"
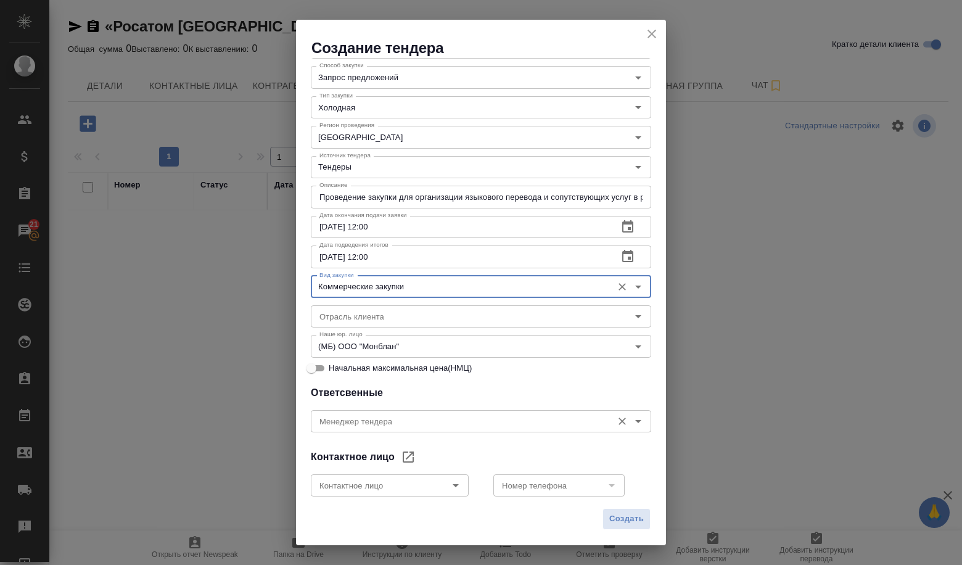
scroll to position [62, 0]
click at [453, 484] on icon "Open" at bounding box center [456, 484] width 6 height 3
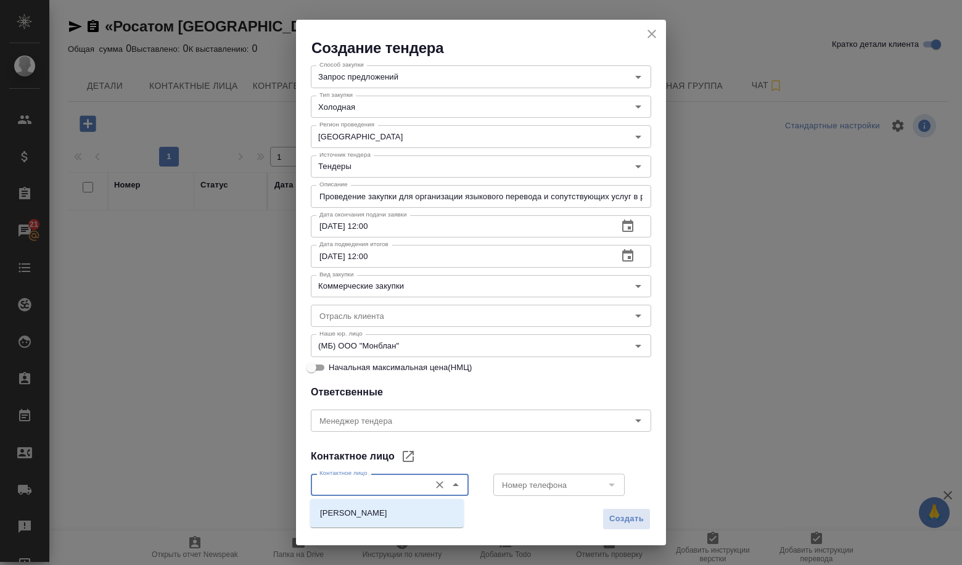
click at [402, 503] on li "[PERSON_NAME]" at bounding box center [387, 513] width 154 height 22
type input "[PERSON_NAME]"
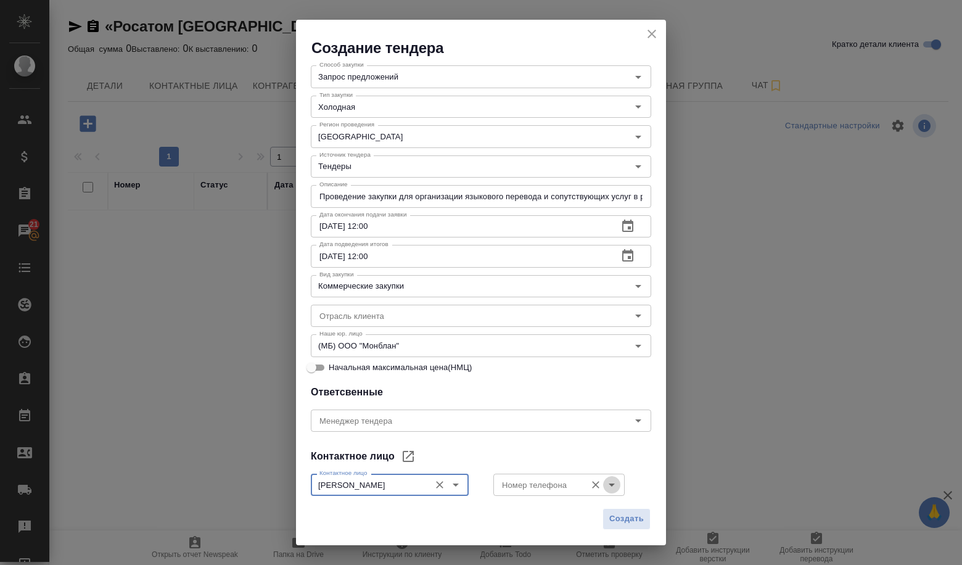
click at [607, 488] on icon "Open" at bounding box center [611, 484] width 15 height 15
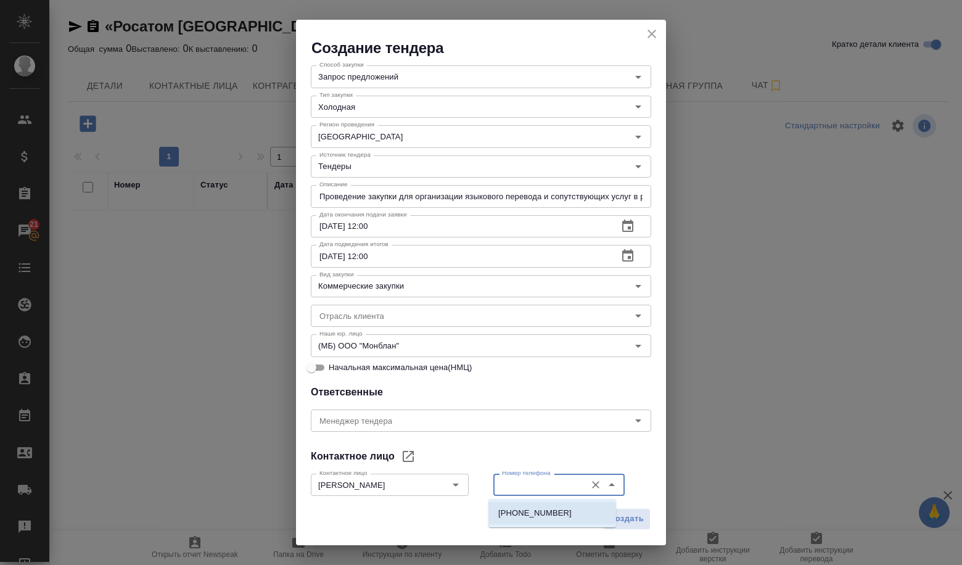
click at [541, 510] on p "+971523015017" at bounding box center [534, 513] width 73 height 12
type input "+971523015017"
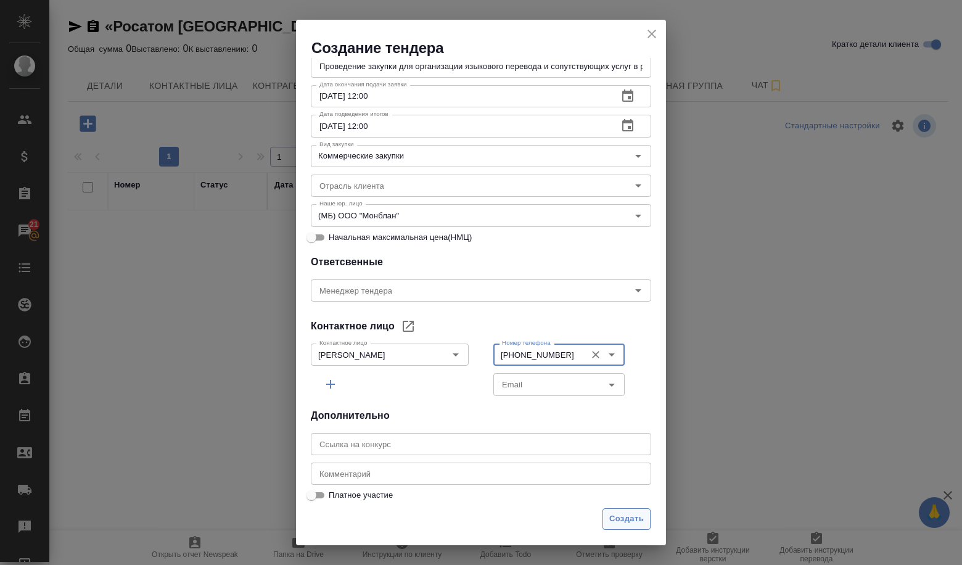
scroll to position [198, 0]
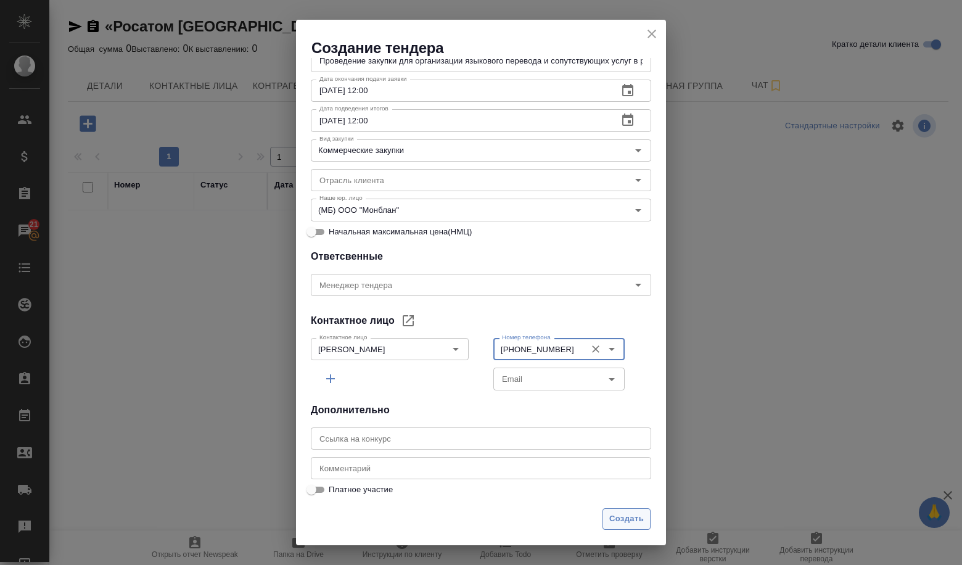
click at [621, 519] on span "Создать" at bounding box center [626, 519] width 35 height 14
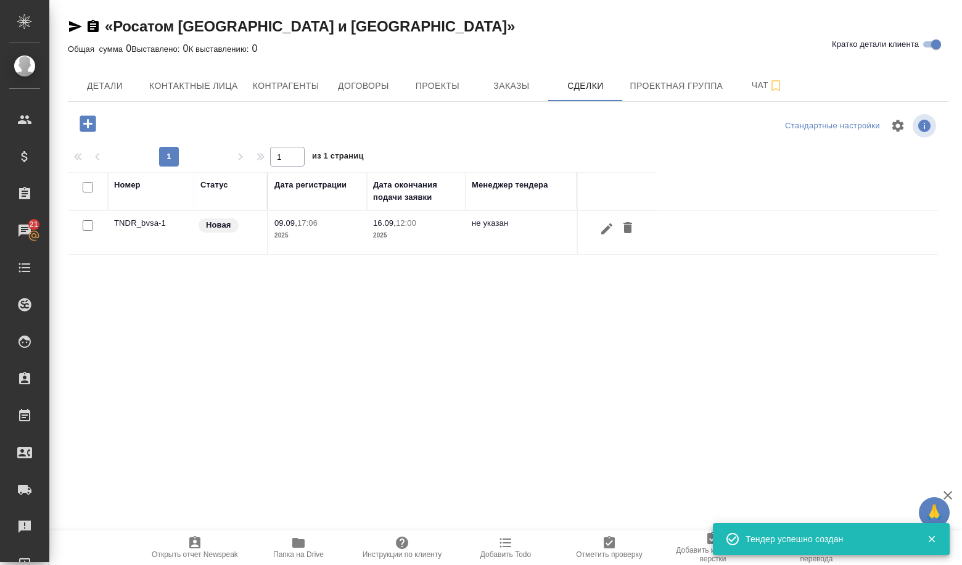
click at [134, 218] on td "TNDR_bvsa-1" at bounding box center [151, 232] width 86 height 43
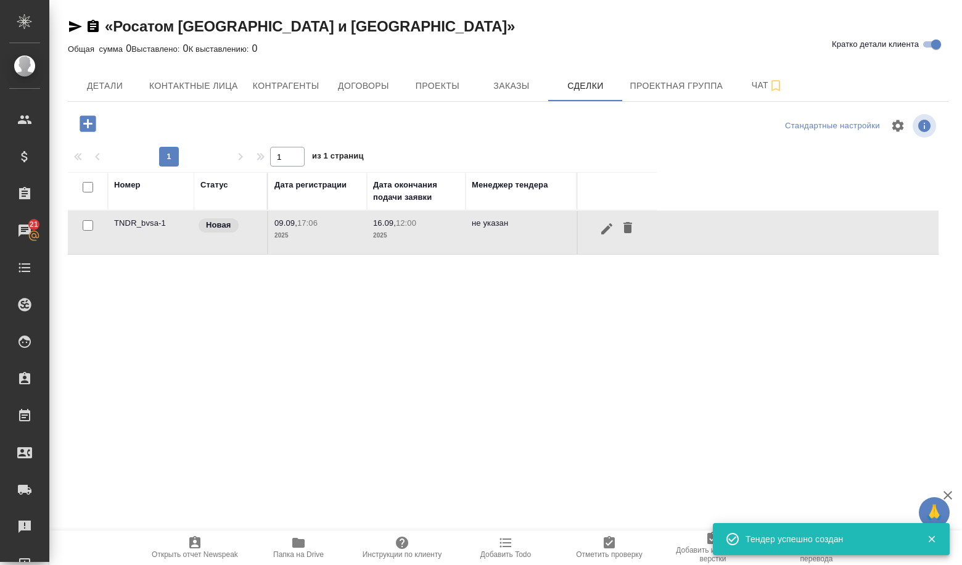
click at [134, 218] on td "TNDR_bvsa-1" at bounding box center [151, 232] width 86 height 43
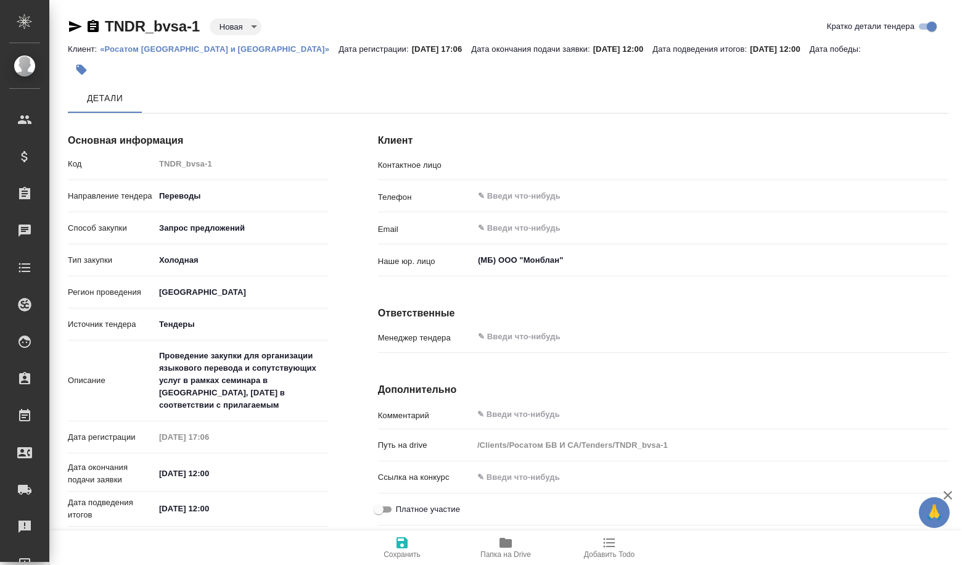
type input "[PERSON_NAME]"
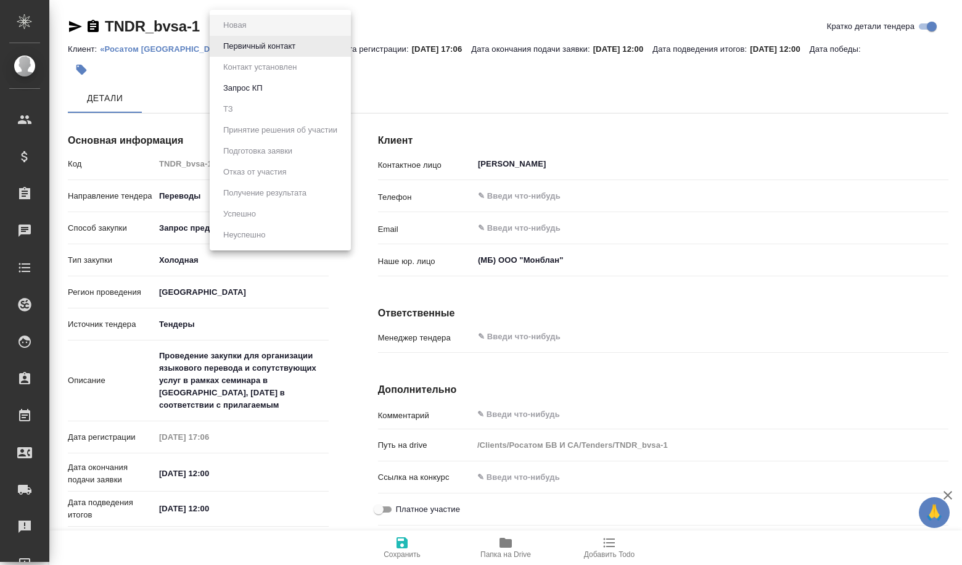
click at [229, 19] on body "🙏 .cls-1 fill:#fff; AWATERA Volkova [PERSON_NAME] Спецификации Заказы Чаты Todo…" at bounding box center [481, 282] width 962 height 565
click at [252, 41] on button "Первичный контакт" at bounding box center [260, 46] width 80 height 14
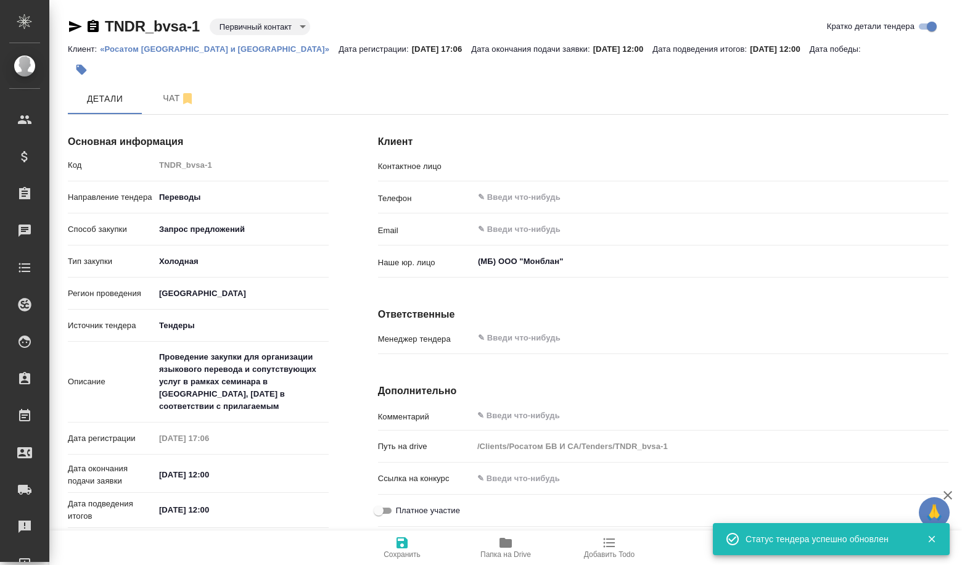
type input "[PERSON_NAME]"
click at [247, 22] on body "🙏 .cls-1 fill:#fff; AWATERA Volkova [PERSON_NAME] Спецификации Заказы Чаты Todo…" at bounding box center [481, 282] width 962 height 565
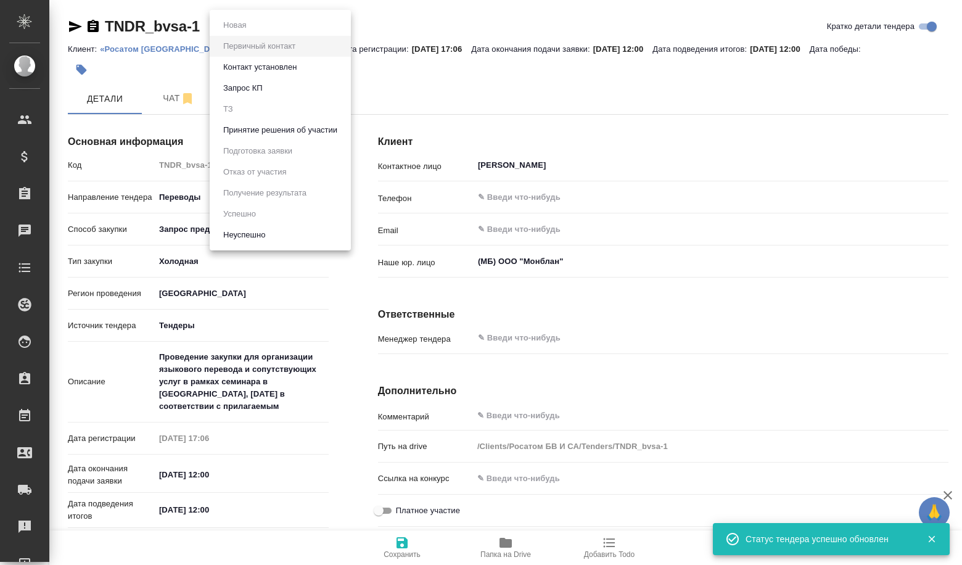
click at [278, 129] on button "Принятие решения об участии" at bounding box center [280, 130] width 121 height 14
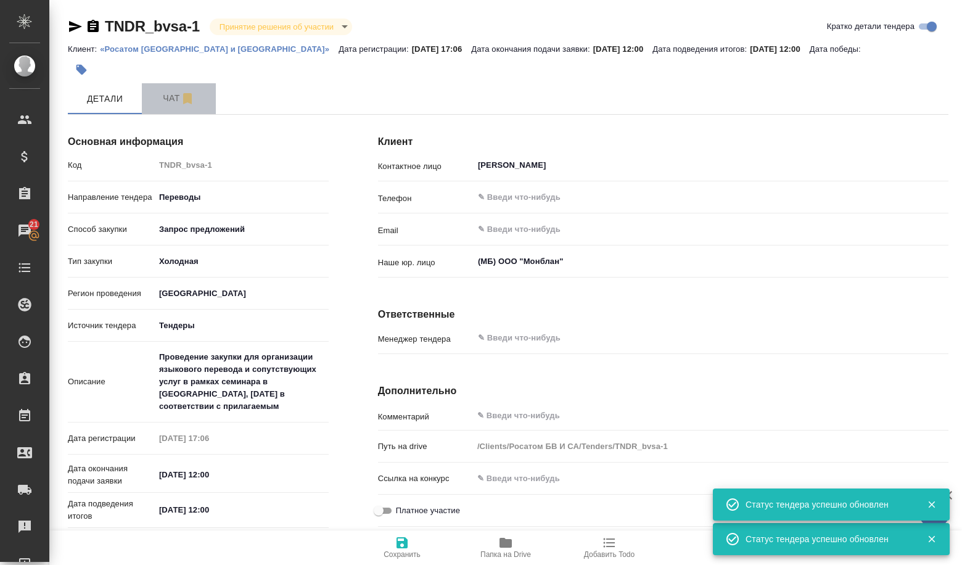
click at [188, 110] on button "Чат" at bounding box center [179, 98] width 74 height 31
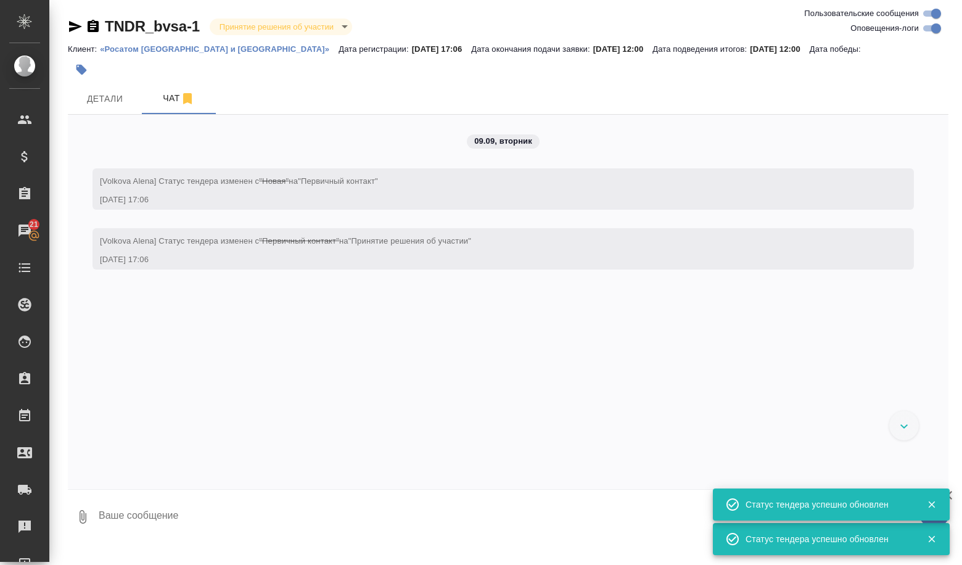
drag, startPoint x: 241, startPoint y: 539, endPoint x: 215, endPoint y: 522, distance: 31.1
click at [241, 538] on div "TNDR_bvsa-1 Принятие решения об участии decision [PERSON_NAME]: «Росатом Ближни…" at bounding box center [508, 272] width 894 height 545
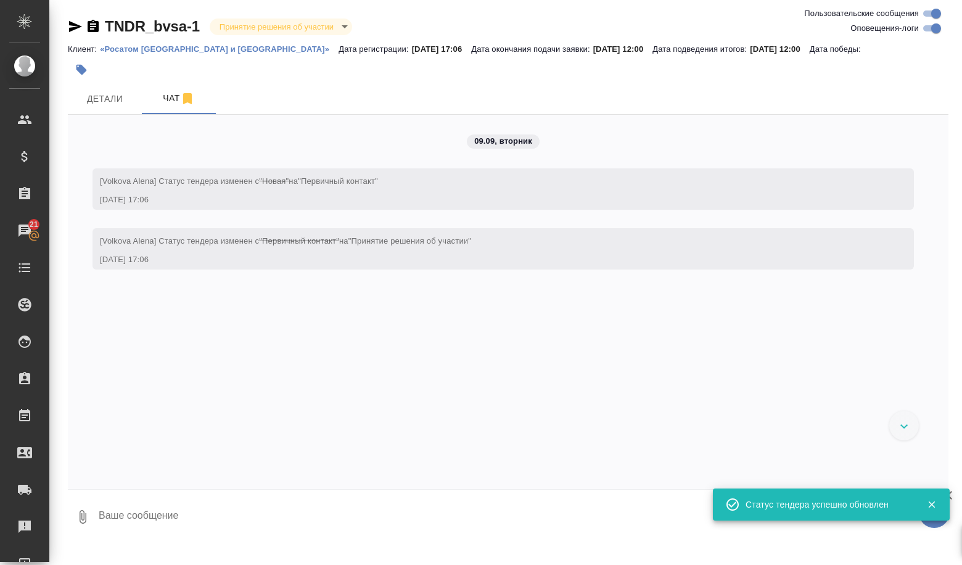
drag, startPoint x: 928, startPoint y: 504, endPoint x: 939, endPoint y: 526, distance: 24.3
click at [929, 504] on icon "button" at bounding box center [931, 504] width 11 height 11
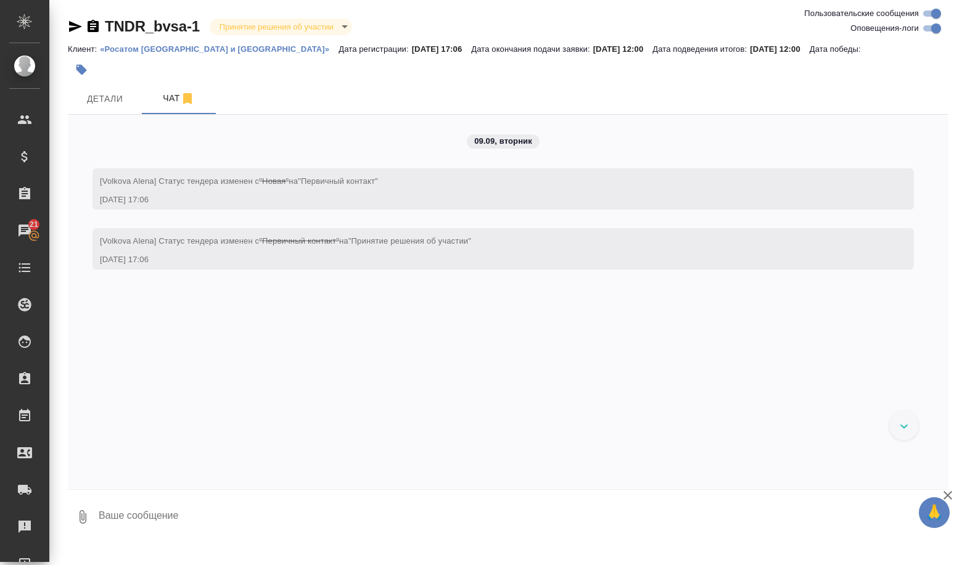
click at [332, 527] on textarea at bounding box center [522, 517] width 851 height 42
paste textarea "Lore, ipsumdolorsit ametconsec -- -------- Adipiscingel seddoeius -------- 05.5…"
type textarea "Lore, ipsumdolorsit ametconsec -- -------- Adipiscingel seddoeius -------- 05.5…"
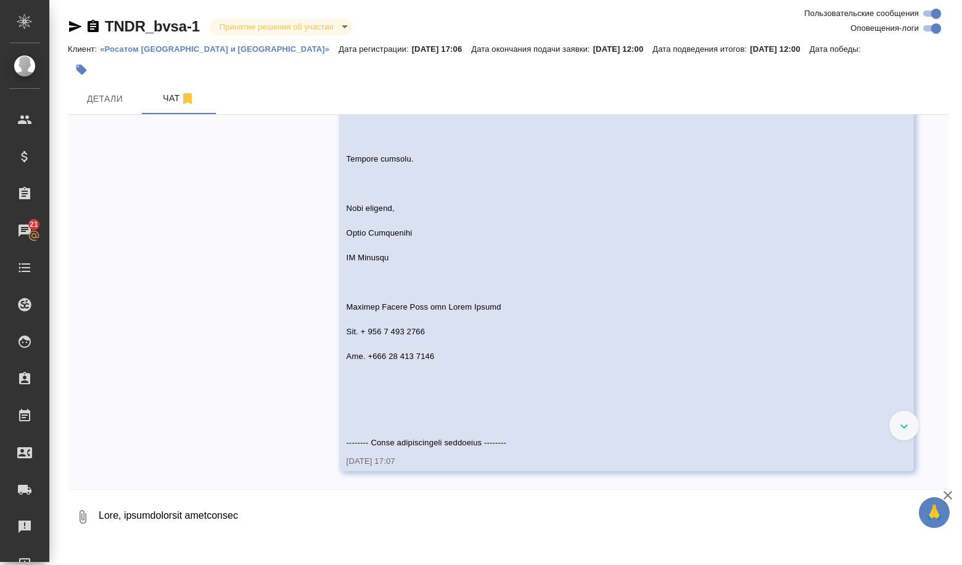
scroll to position [500, 0]
click at [130, 103] on span "Детали" at bounding box center [104, 98] width 59 height 15
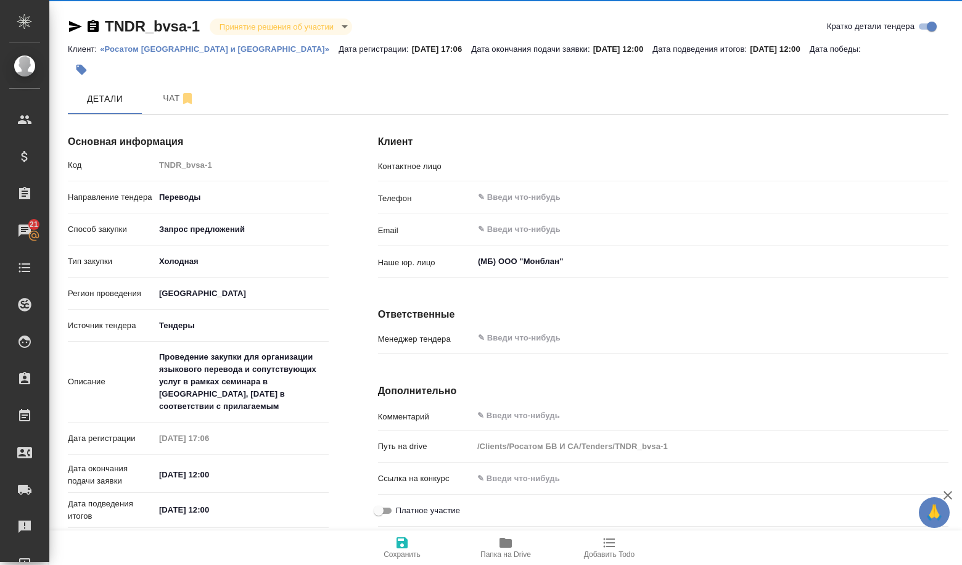
type input "[PERSON_NAME]"
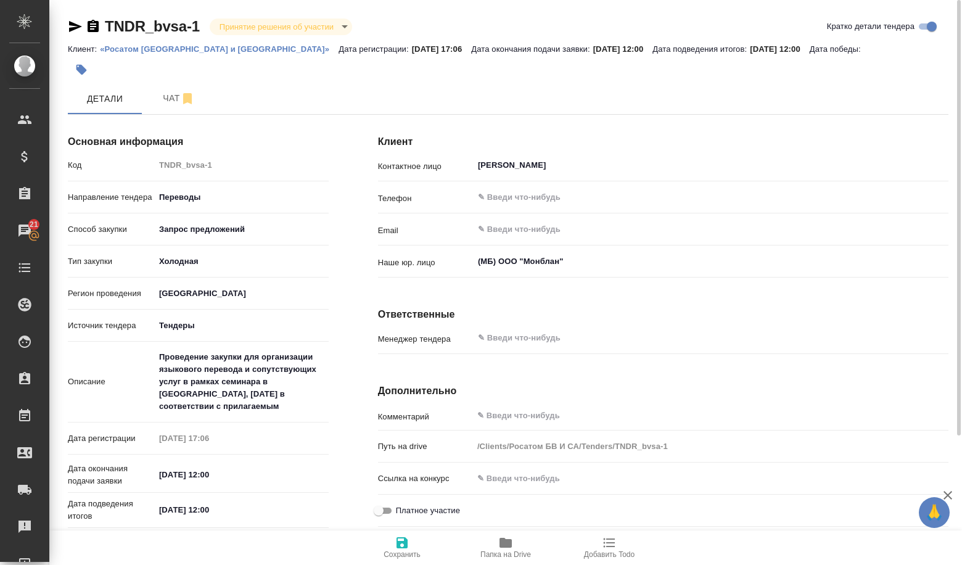
click at [518, 538] on span "Папка на Drive" at bounding box center [505, 546] width 89 height 23
